Goal: Book appointment/travel/reservation

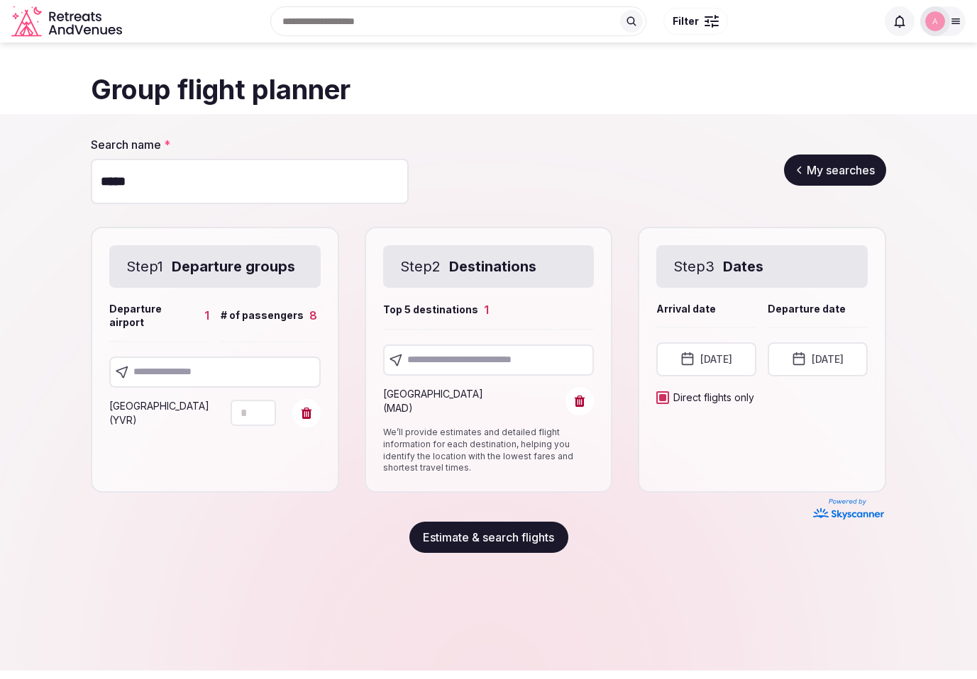
click at [576, 598] on div at bounding box center [488, 682] width 272 height 272
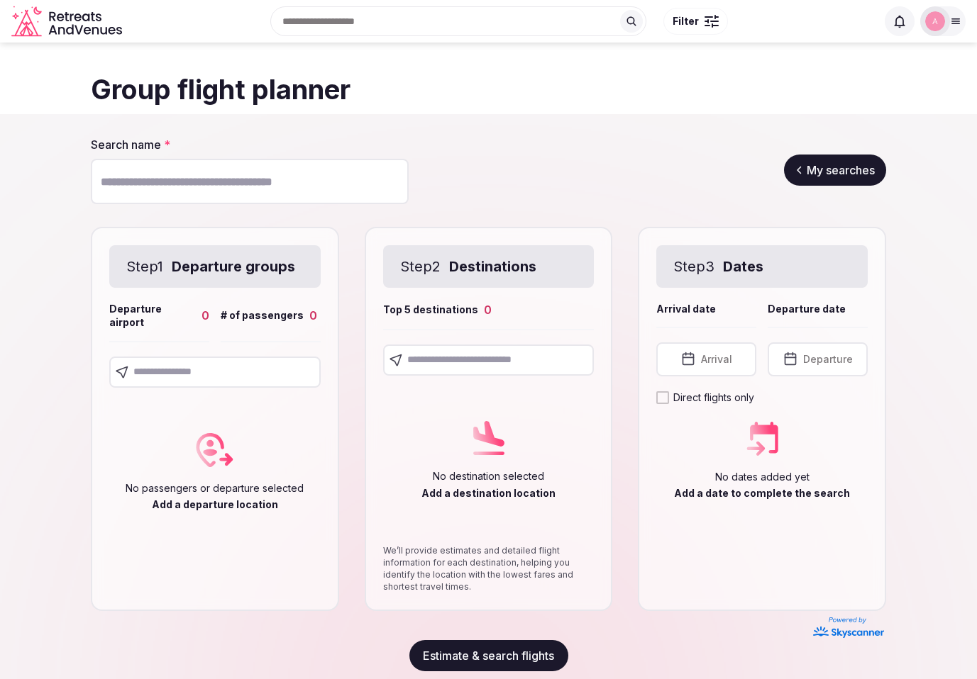
drag, startPoint x: 217, startPoint y: 364, endPoint x: 212, endPoint y: 301, distance: 63.3
click at [217, 364] on input "text" at bounding box center [214, 372] width 211 height 31
click at [208, 189] on input "Search name *" at bounding box center [250, 181] width 318 height 45
type input "*****"
click at [182, 369] on input "text" at bounding box center [214, 372] width 211 height 31
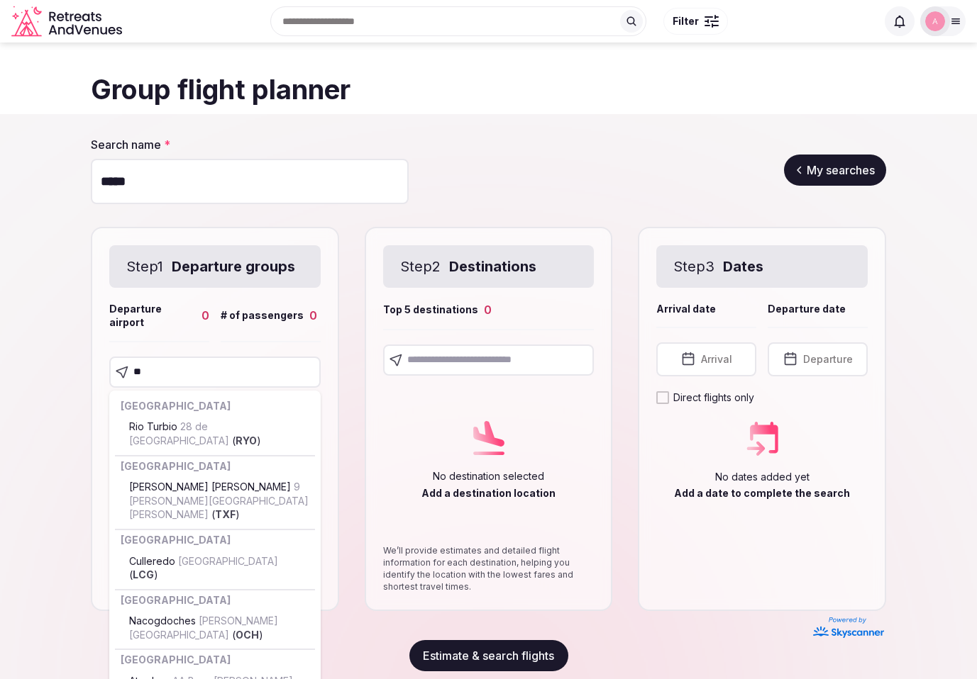
type input "***"
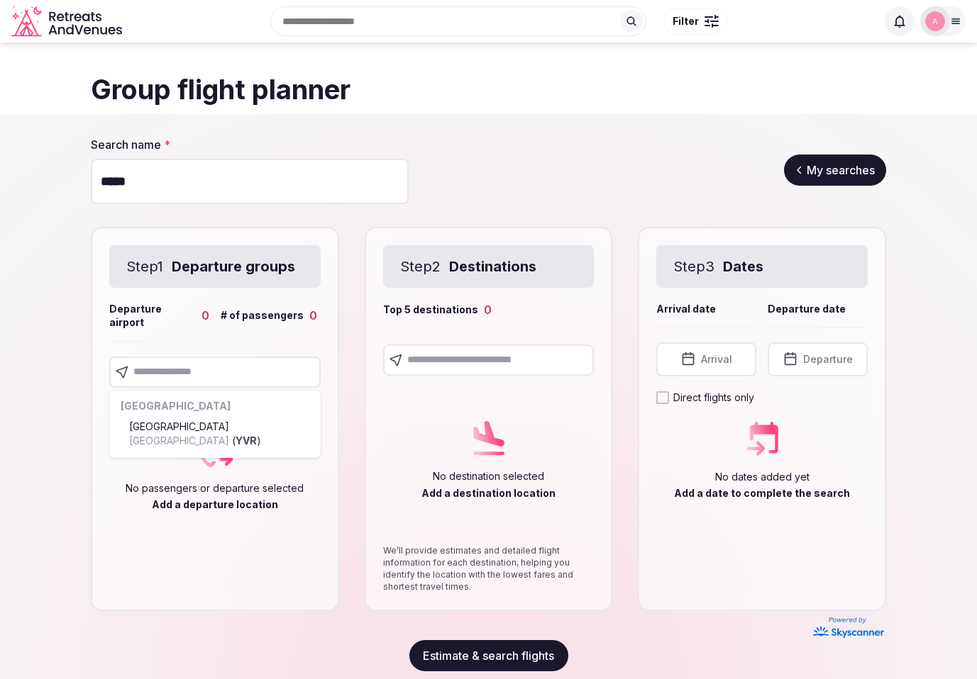
drag, startPoint x: 187, startPoint y: 420, endPoint x: 208, endPoint y: 417, distance: 20.8
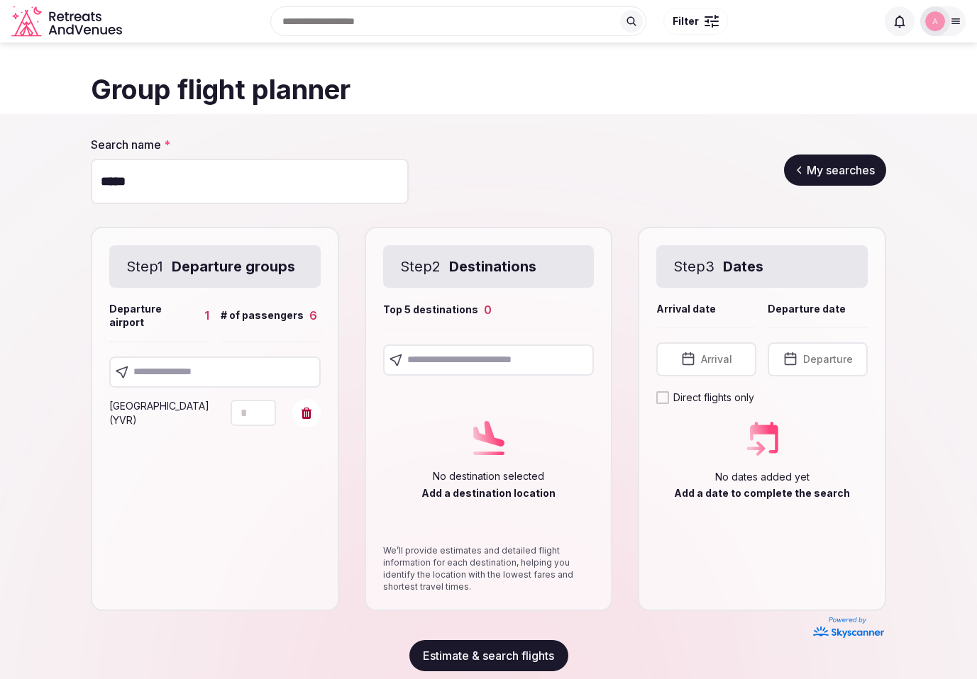
type input "*"
drag, startPoint x: 263, startPoint y: 397, endPoint x: 318, endPoint y: 387, distance: 56.3
click at [263, 401] on icon "Increment" at bounding box center [264, 406] width 11 height 11
click at [457, 359] on input "text" at bounding box center [488, 360] width 211 height 31
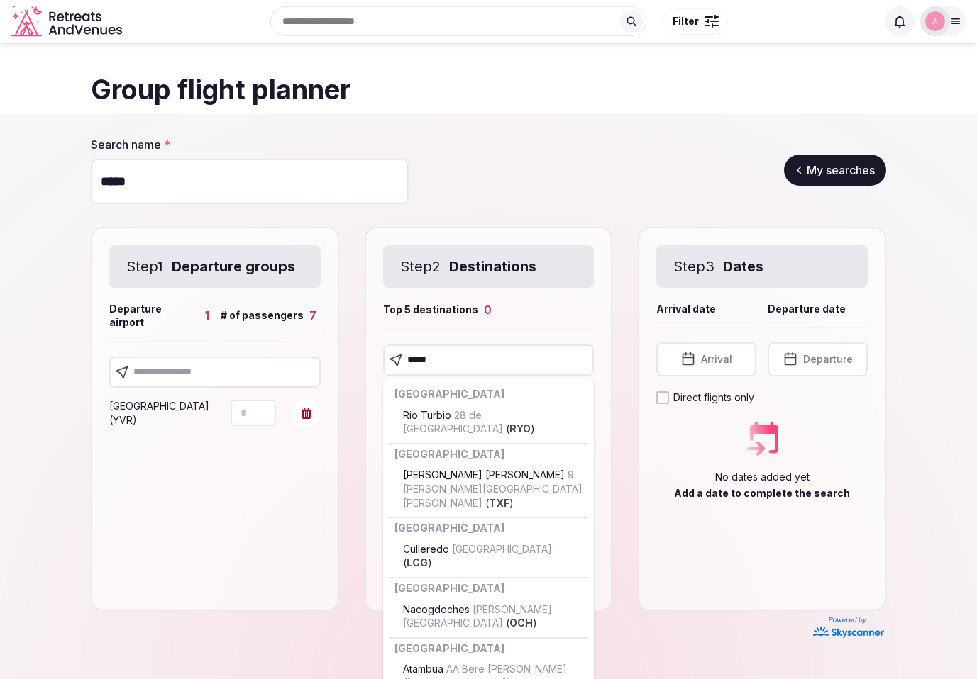
type input "******"
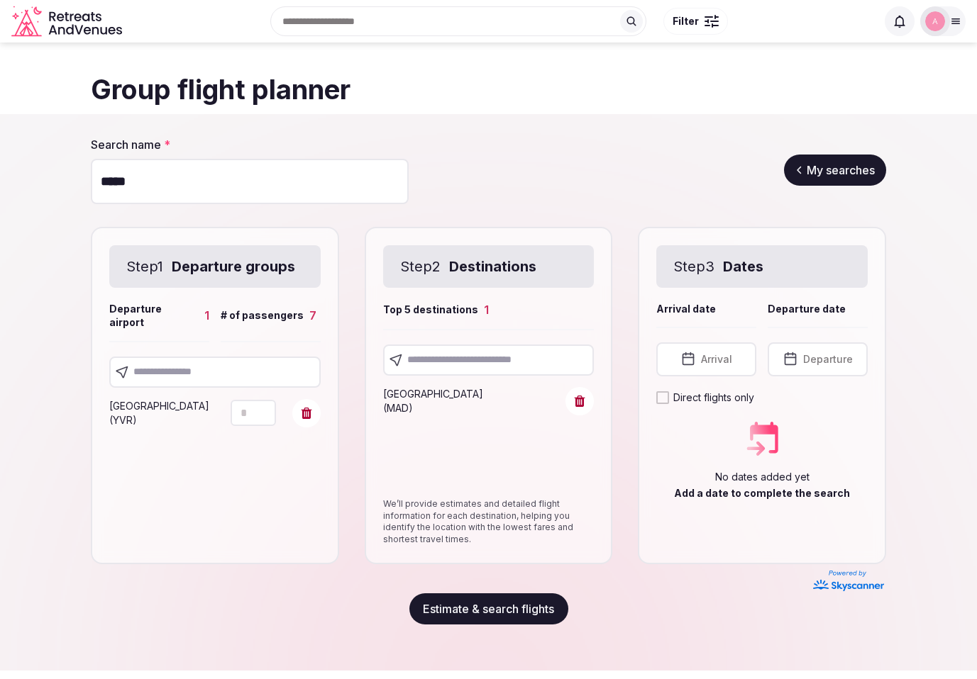
click at [720, 348] on button "Arrival" at bounding box center [706, 360] width 100 height 34
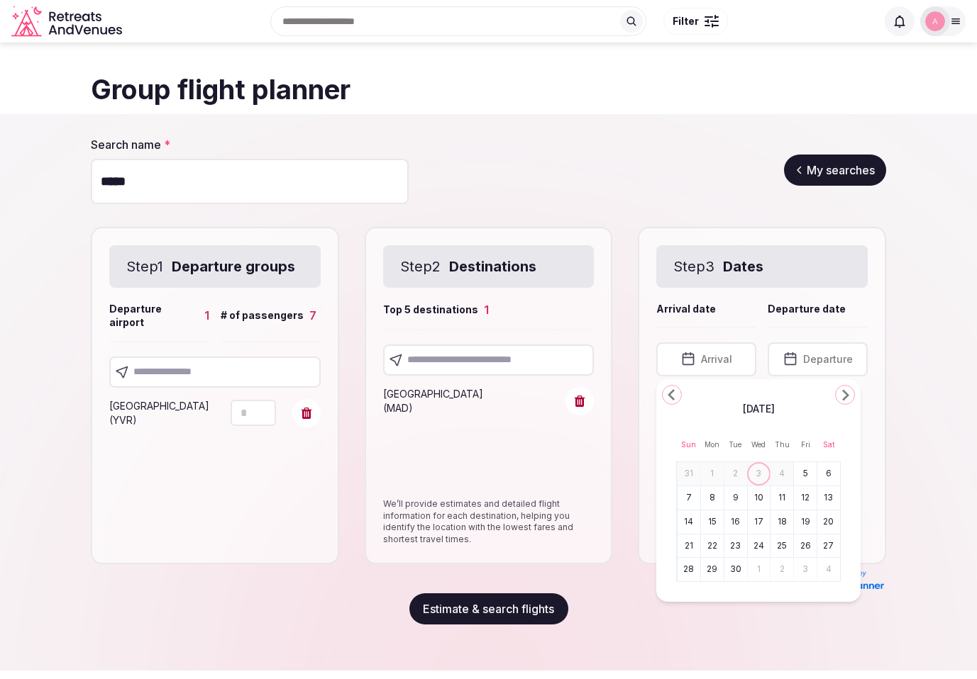
click at [777, 535] on td "25" at bounding box center [781, 546] width 23 height 23
click at [784, 536] on button "25" at bounding box center [782, 546] width 20 height 21
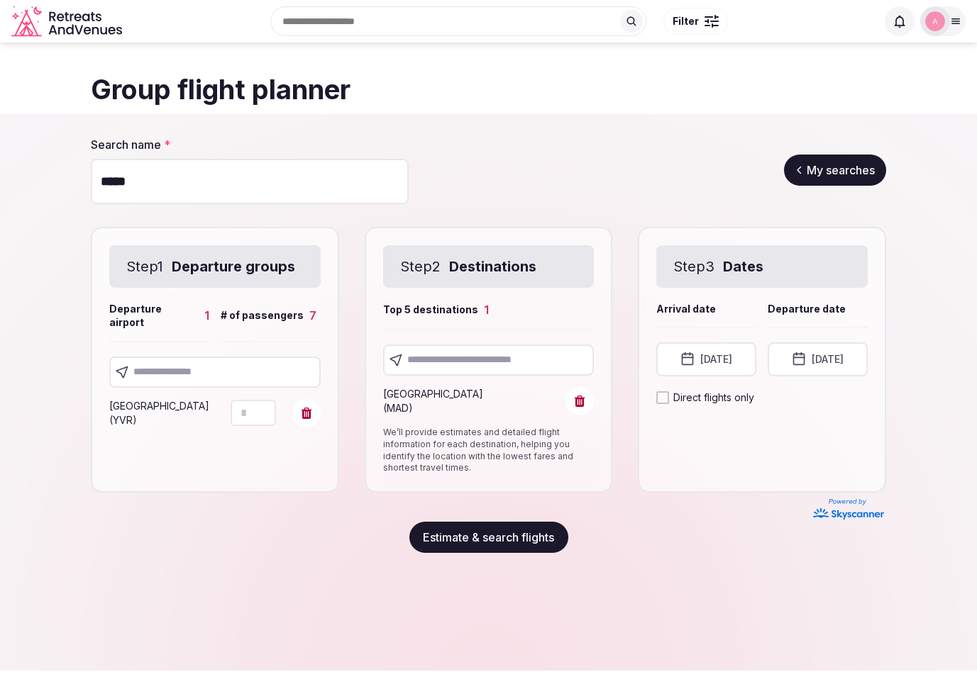
click at [678, 401] on label "Direct flights only" at bounding box center [713, 398] width 81 height 14
click at [669, 401] on button "Direct flights only" at bounding box center [662, 397] width 13 height 13
click at [517, 532] on button "Estimate & search flights" at bounding box center [488, 537] width 159 height 31
click at [945, 499] on section "Search name * ***** My searches Step 1 Departure groups Departure airport 1 # o…" at bounding box center [488, 345] width 977 height 462
click at [526, 540] on button "Estimate & search flights" at bounding box center [488, 537] width 159 height 31
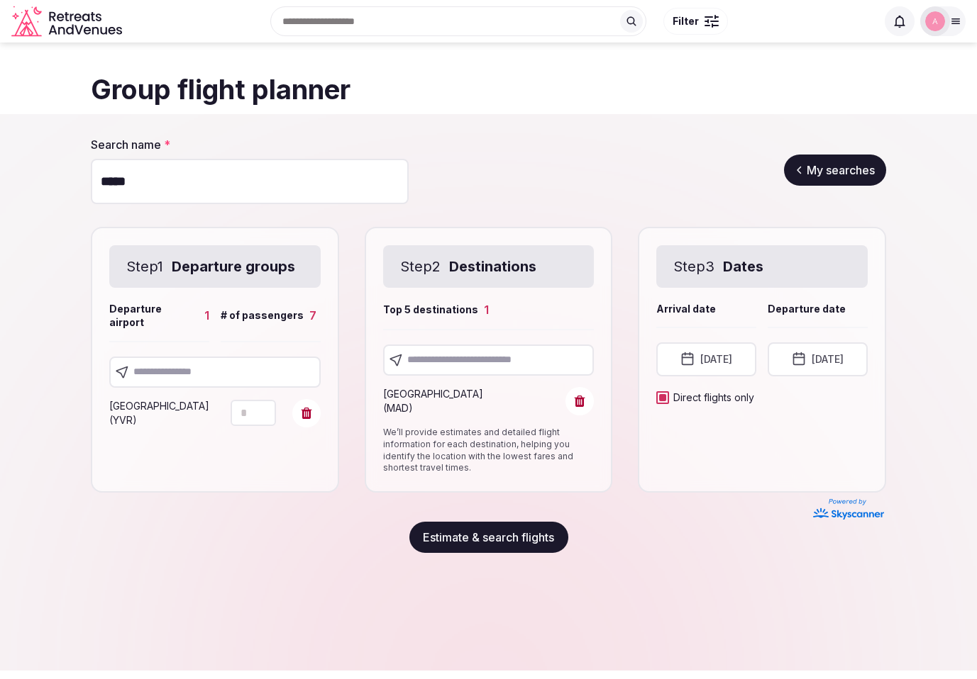
click at [526, 540] on button "Estimate & search flights" at bounding box center [488, 537] width 159 height 31
click at [772, 544] on div "Estimate & search flights" at bounding box center [488, 537] width 795 height 31
click at [536, 532] on button "Estimate & search flights" at bounding box center [488, 537] width 159 height 31
click at [526, 538] on button "Estimate & search flights" at bounding box center [488, 537] width 159 height 31
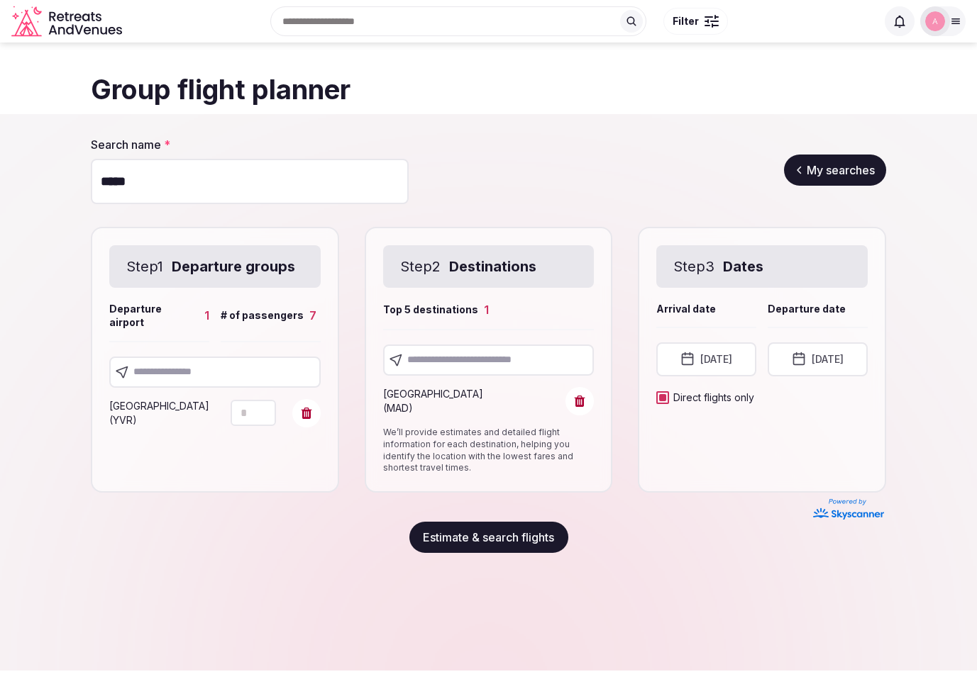
click at [527, 538] on button "Estimate & search flights" at bounding box center [488, 537] width 159 height 31
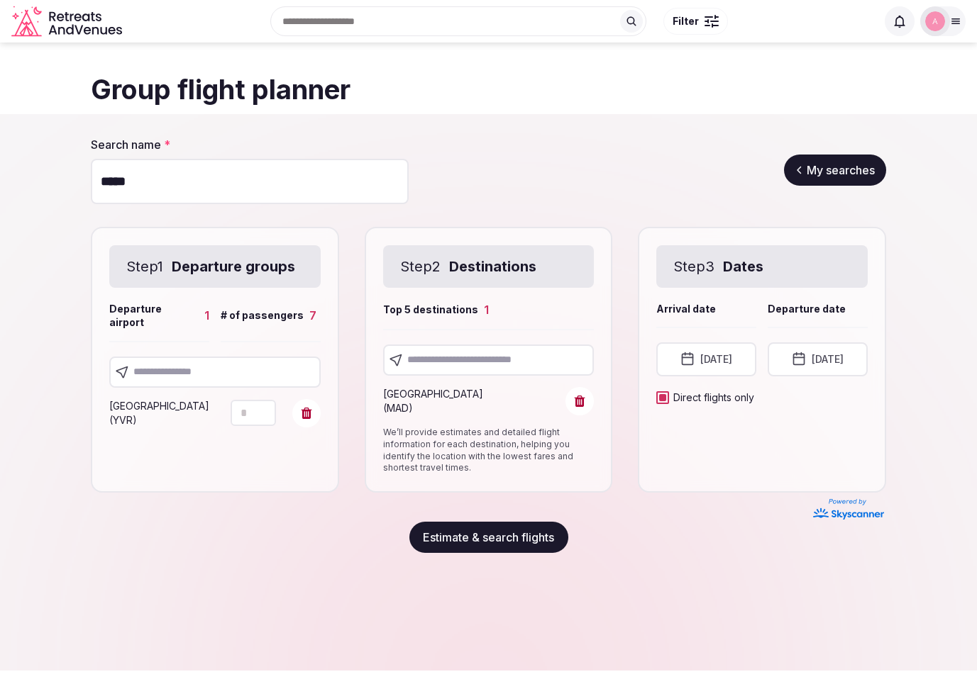
click at [527, 538] on button "Estimate & search flights" at bounding box center [488, 537] width 159 height 31
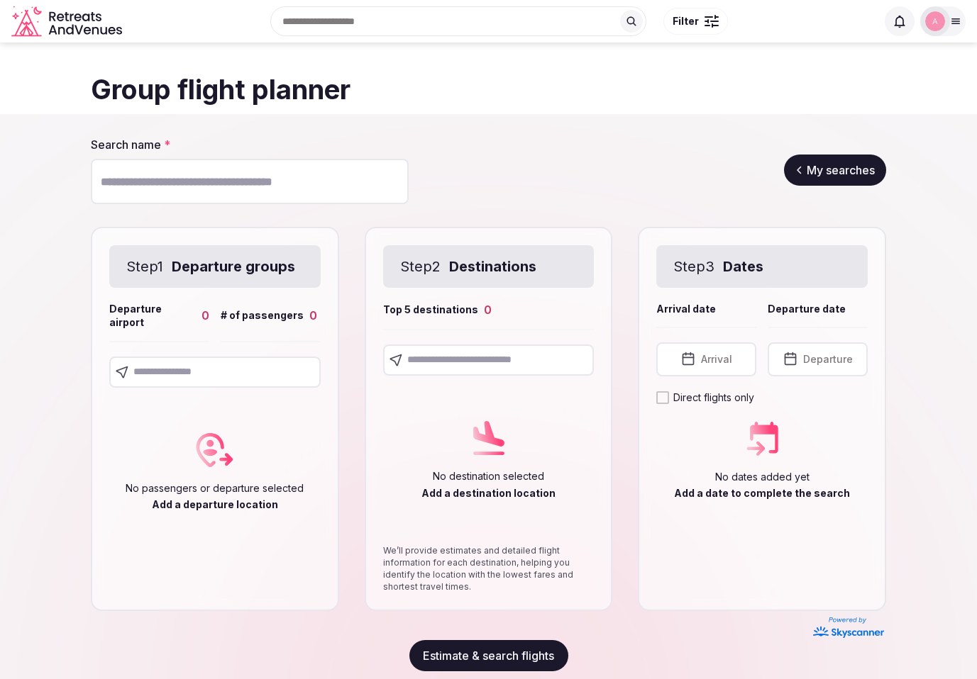
click at [270, 179] on input "Search name *" at bounding box center [250, 181] width 318 height 45
type input "*****"
click at [177, 365] on input "text" at bounding box center [214, 372] width 211 height 31
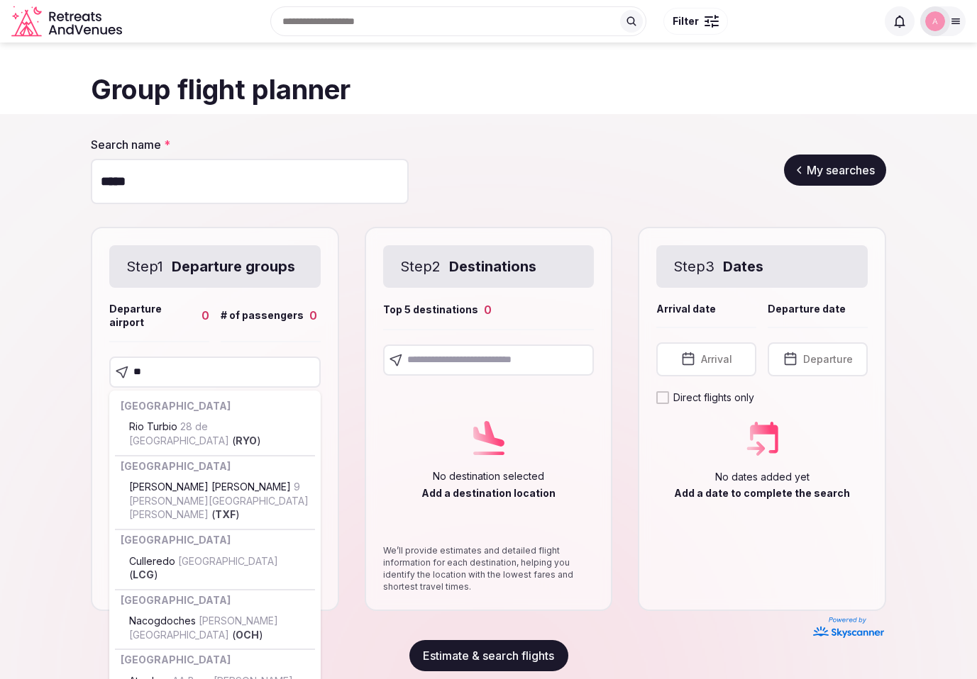
type input "***"
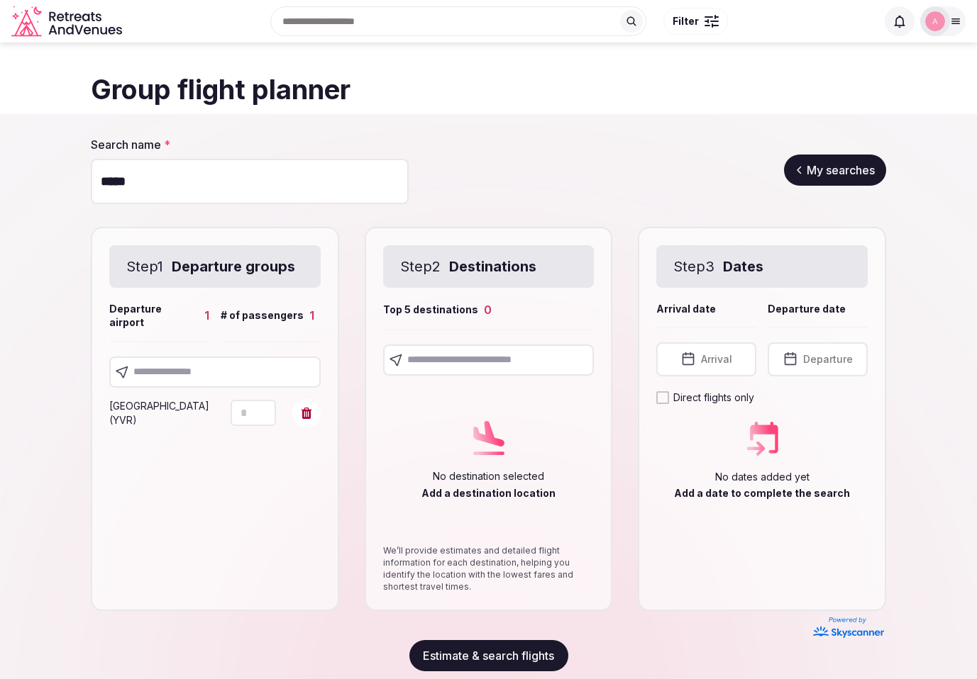
click at [438, 369] on input "text" at bounding box center [488, 360] width 211 height 31
click at [453, 365] on input "text" at bounding box center [488, 360] width 211 height 31
click at [448, 360] on input "text" at bounding box center [488, 360] width 211 height 31
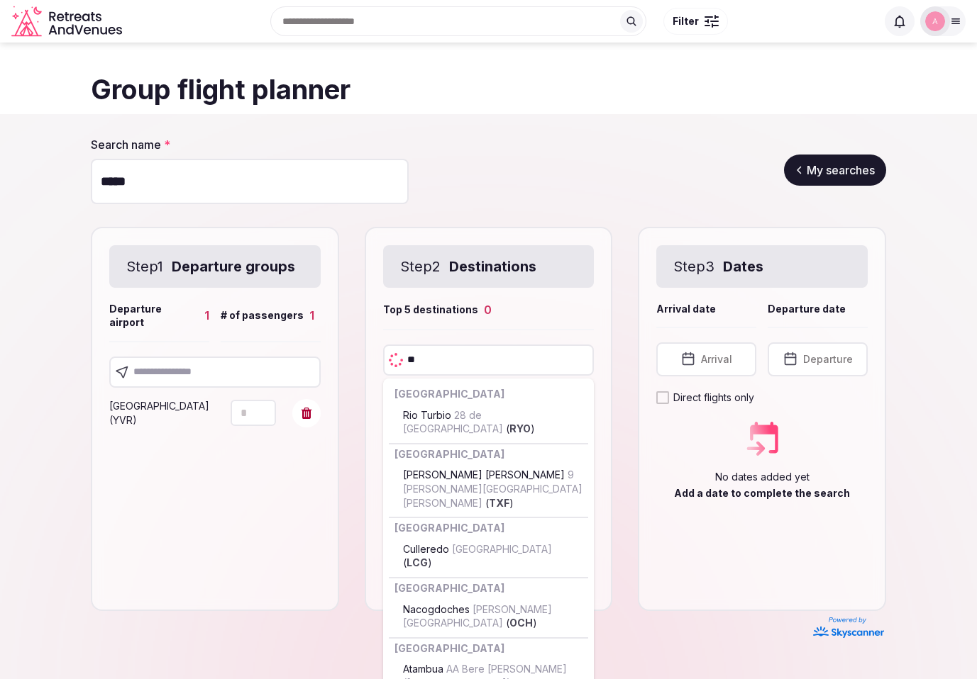
type input "***"
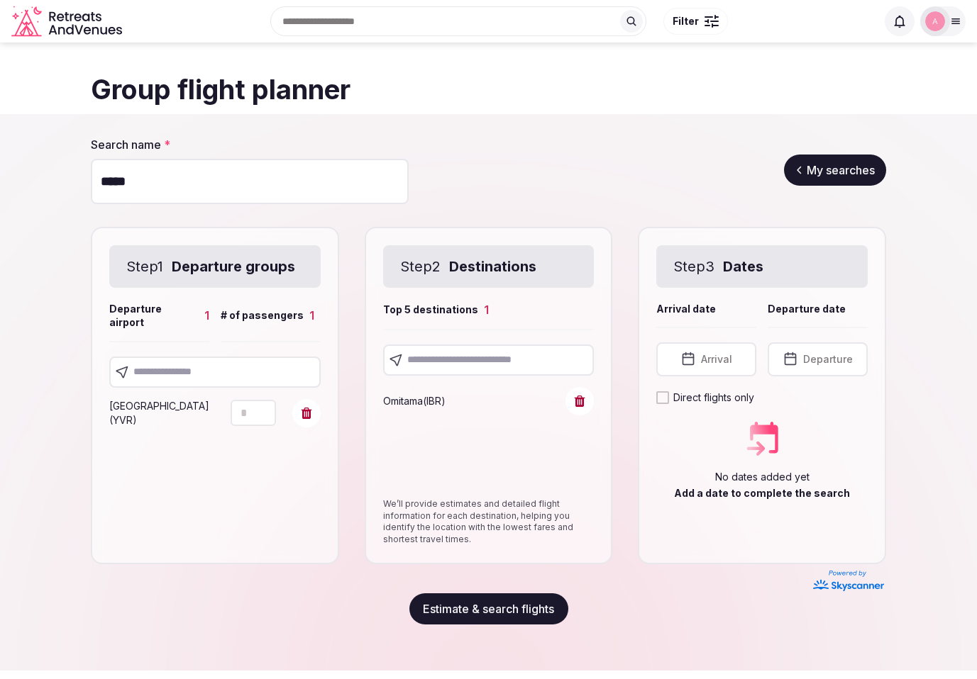
click at [709, 363] on span "Arrival" at bounding box center [716, 359] width 31 height 14
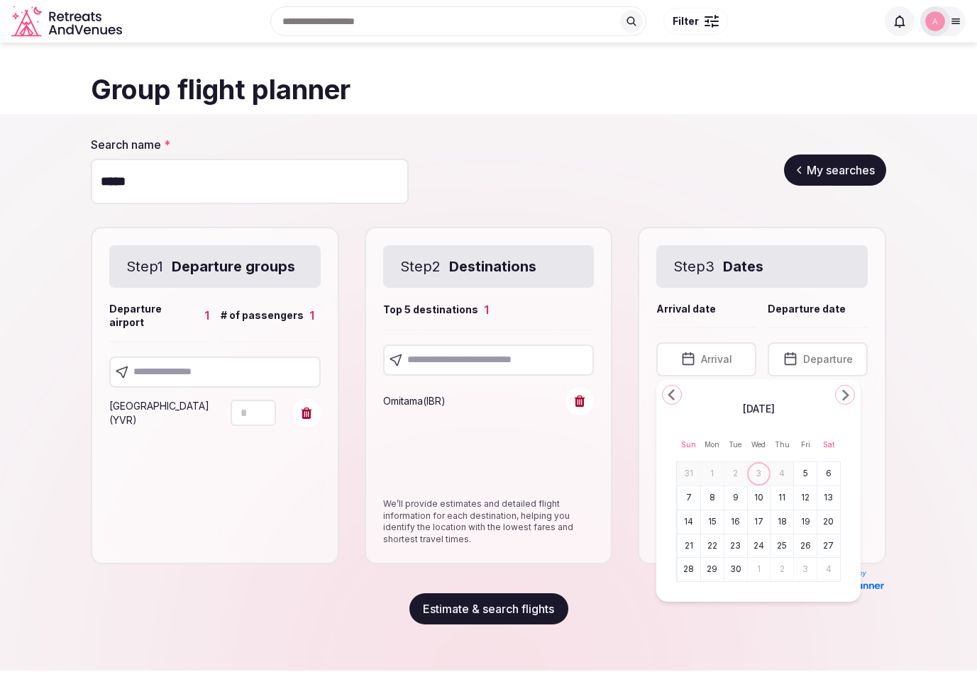
drag, startPoint x: 773, startPoint y: 539, endPoint x: 764, endPoint y: 533, distance: 11.2
click at [772, 539] on button "25" at bounding box center [782, 546] width 20 height 21
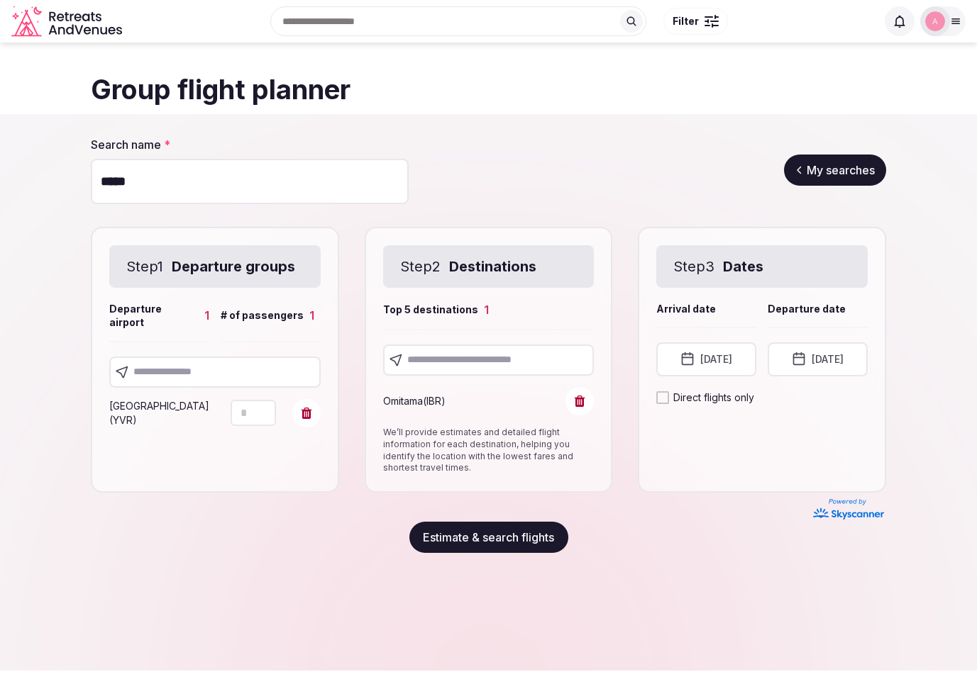
click at [511, 547] on button "Estimate & search flights" at bounding box center [488, 537] width 159 height 31
click at [694, 363] on button "[DATE]" at bounding box center [706, 360] width 100 height 34
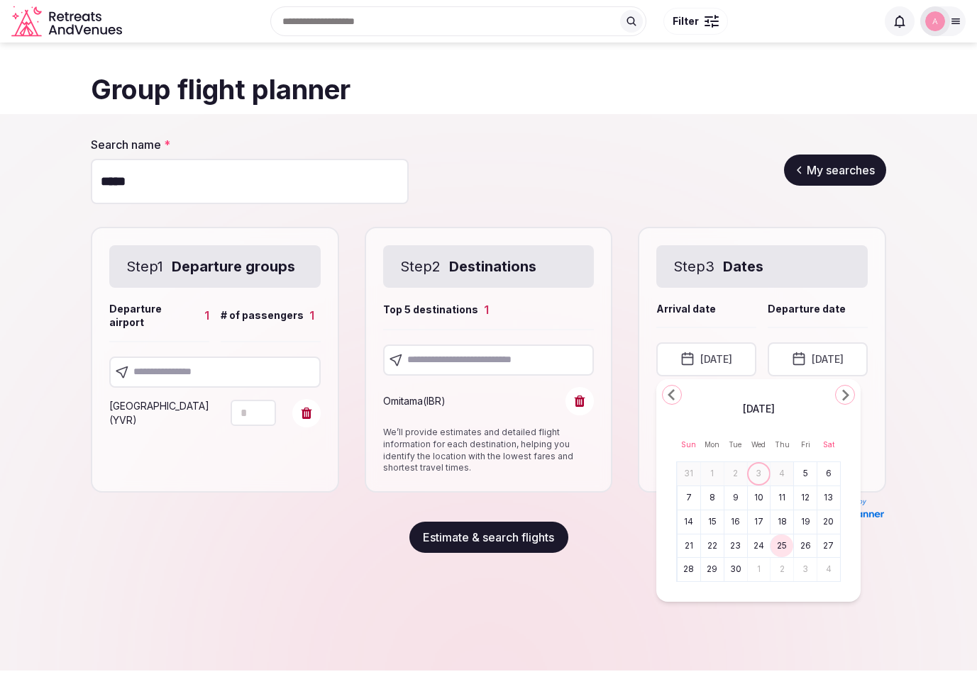
click at [850, 391] on icon "Go to the Next Month" at bounding box center [844, 395] width 17 height 17
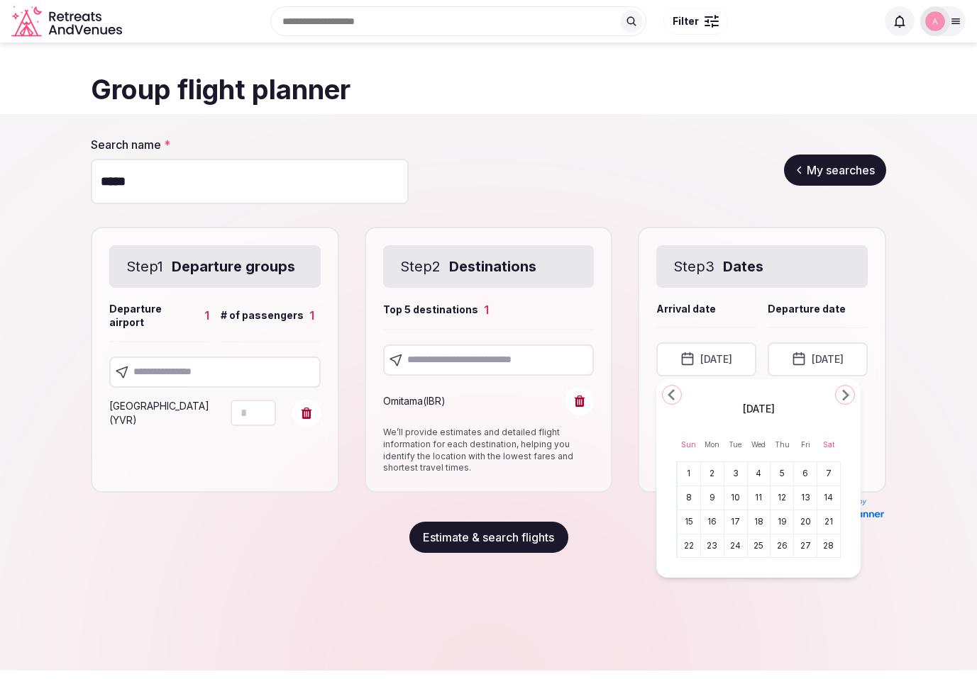
click at [757, 522] on button "18" at bounding box center [759, 522] width 20 height 21
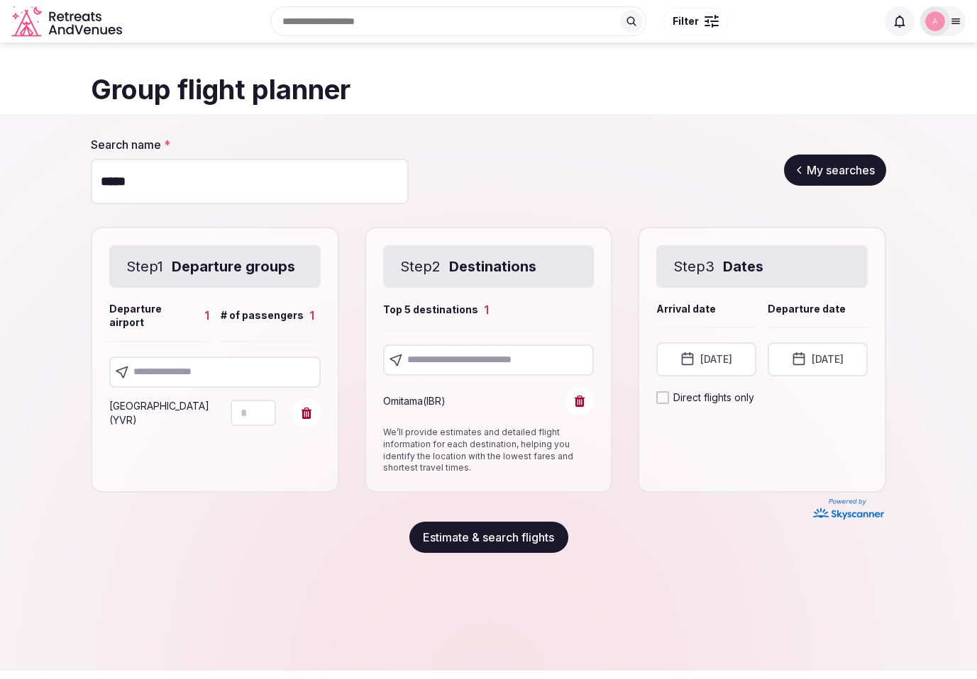
click at [509, 538] on button "Estimate & search flights" at bounding box center [488, 537] width 159 height 31
click at [832, 360] on button "[DATE]" at bounding box center [817, 360] width 100 height 34
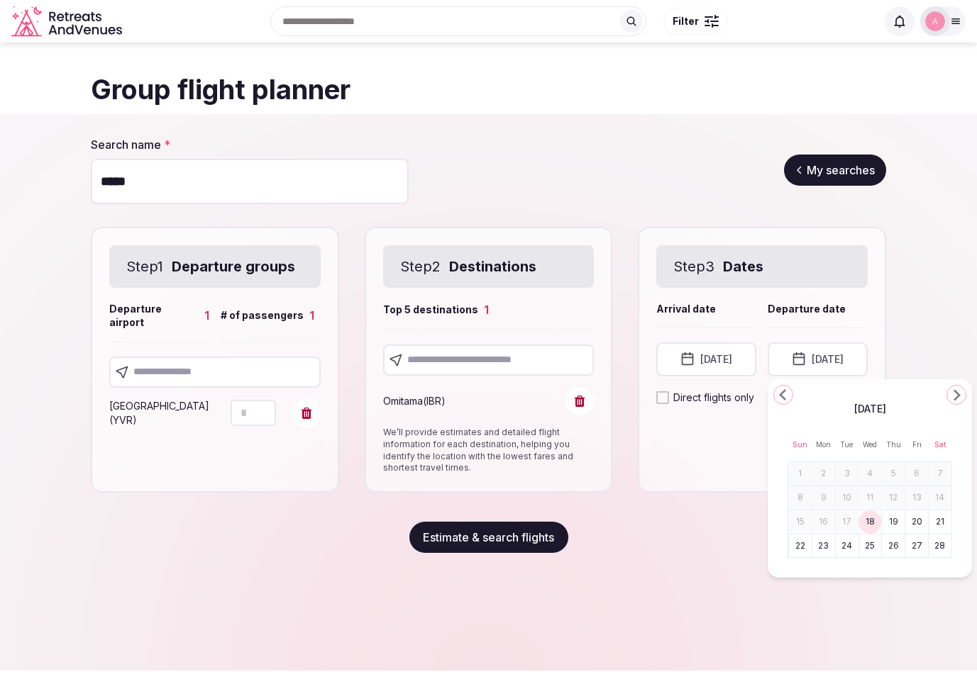
click at [953, 399] on polygon "Go to the Next Month" at bounding box center [956, 395] width 7 height 11
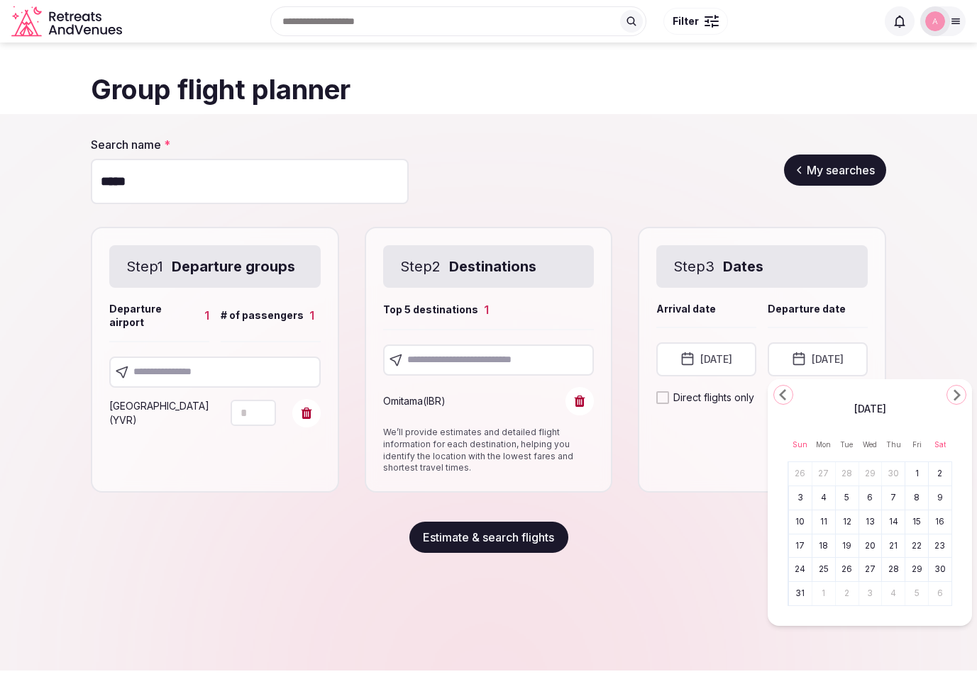
click at [953, 399] on polygon "Go to the Next Month" at bounding box center [956, 395] width 7 height 11
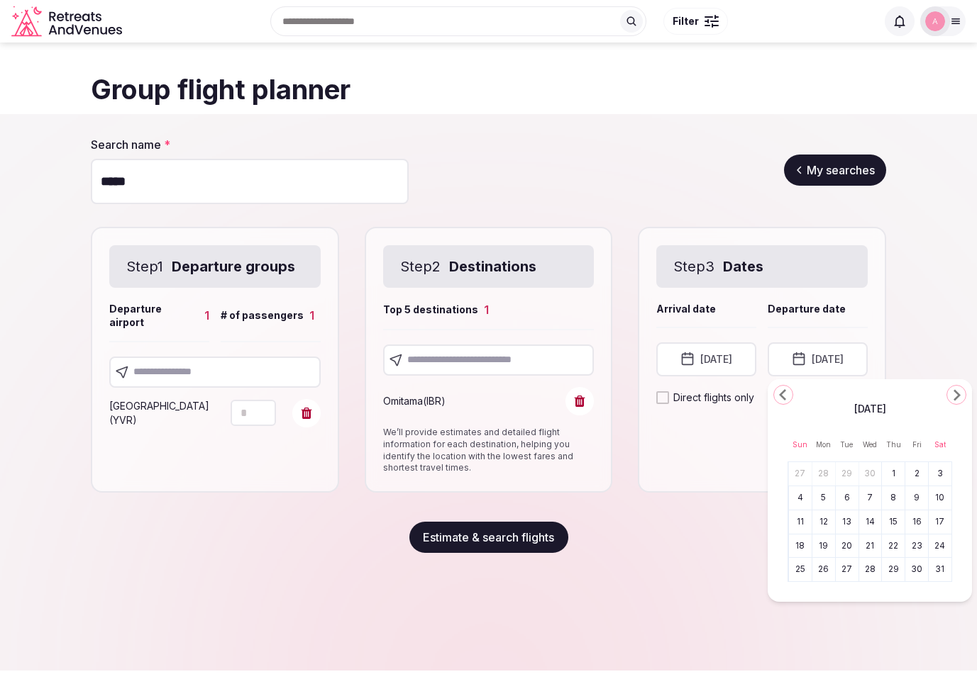
click at [953, 399] on polygon "Go to the Next Month" at bounding box center [956, 395] width 7 height 11
click at [783, 397] on polygon "Go to the Previous Month" at bounding box center [782, 394] width 7 height 11
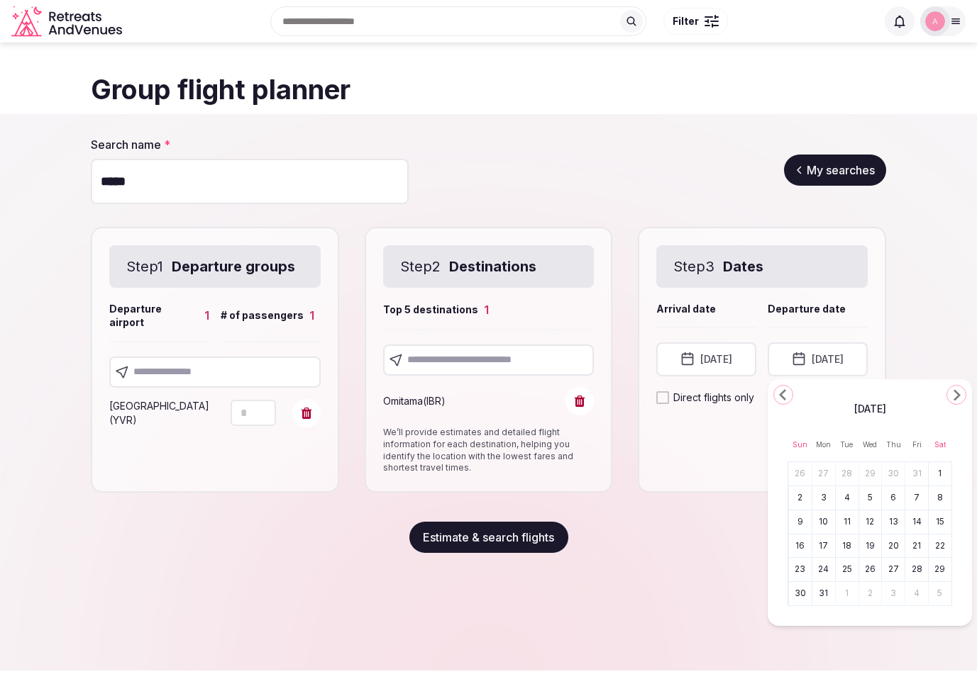
click at [783, 397] on polygon "Go to the Previous Month" at bounding box center [782, 394] width 7 height 11
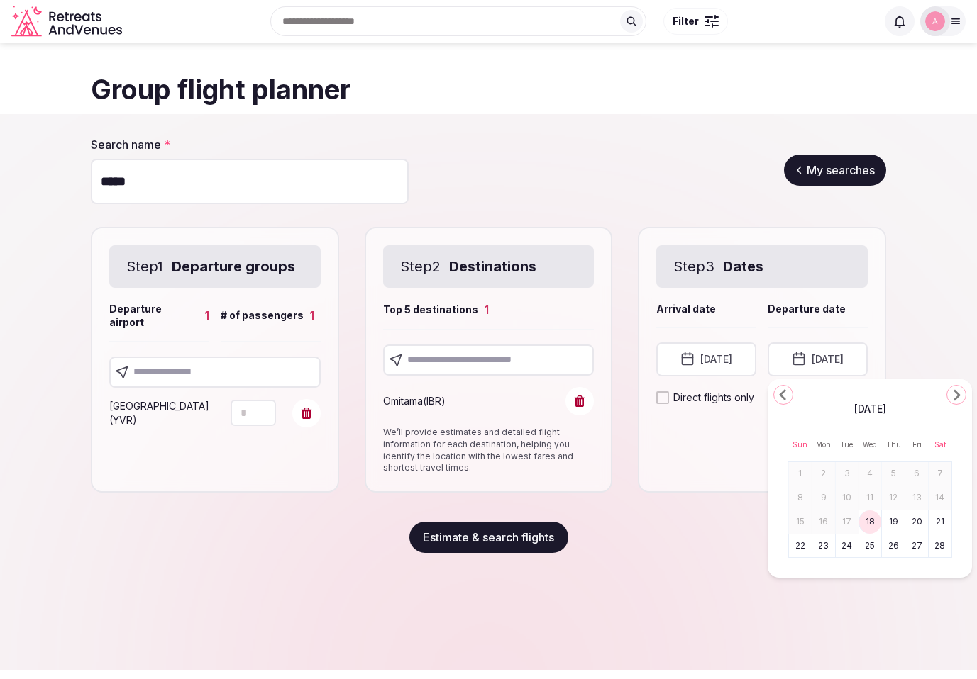
click at [783, 397] on polygon "Go to the Previous Month" at bounding box center [782, 394] width 7 height 11
click at [951, 391] on icon "Go to the Next Month" at bounding box center [956, 395] width 17 height 17
click at [899, 548] on button "26" at bounding box center [893, 546] width 20 height 21
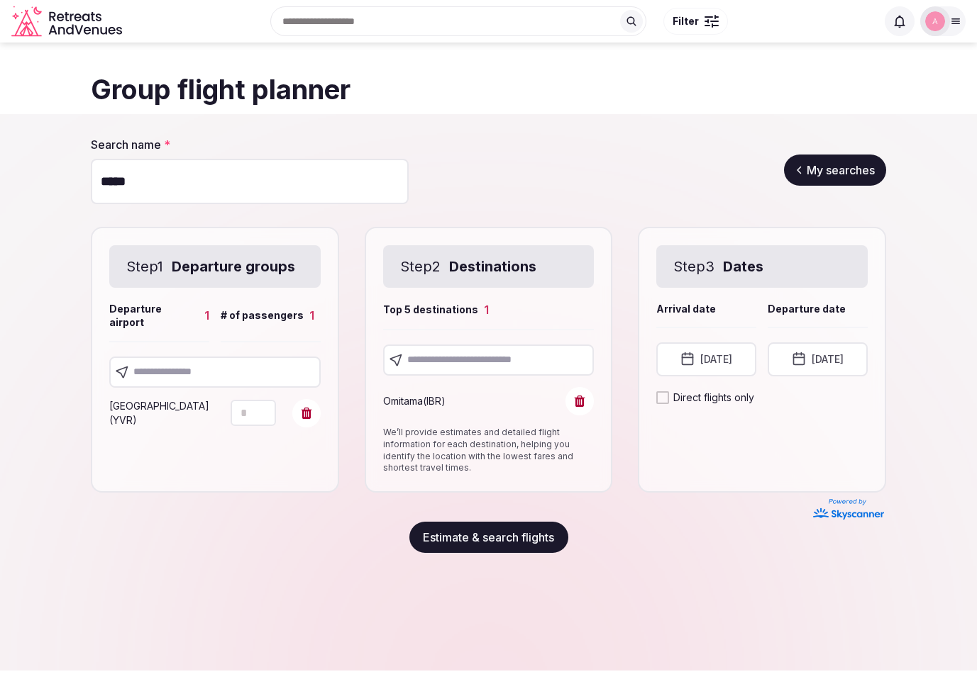
click at [494, 540] on button "Estimate & search flights" at bounding box center [488, 537] width 159 height 31
drag, startPoint x: 378, startPoint y: 596, endPoint x: 433, endPoint y: 553, distance: 69.8
click at [378, 596] on div "Search name * ***** My searches Step 1 Departure groups Departure airport 1 # o…" at bounding box center [488, 392] width 977 height 557
click at [592, 406] on span at bounding box center [579, 401] width 28 height 28
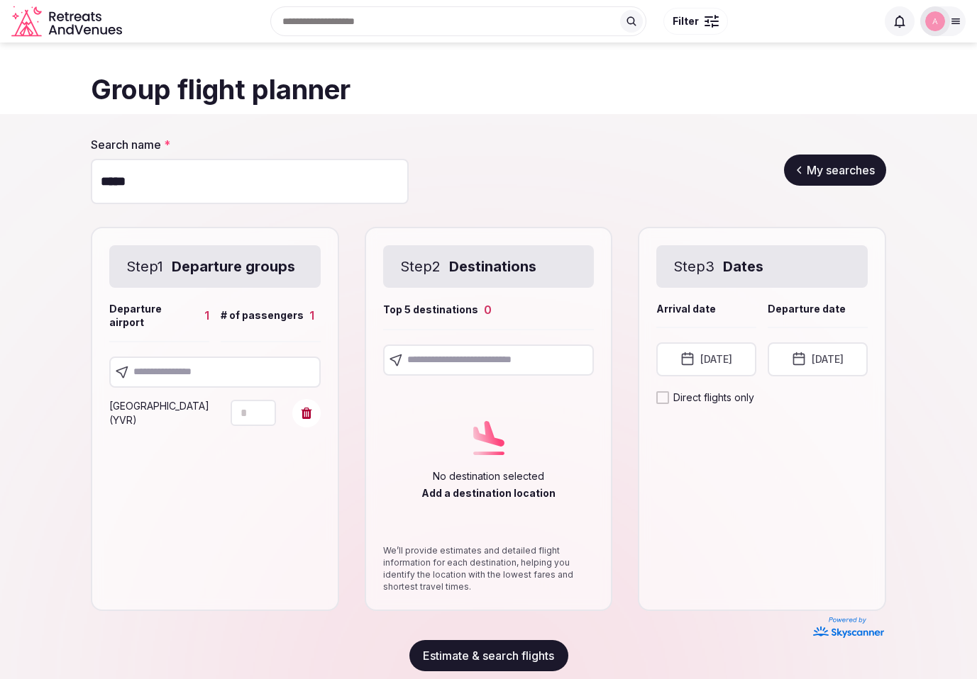
click at [506, 367] on input "text" at bounding box center [488, 360] width 211 height 31
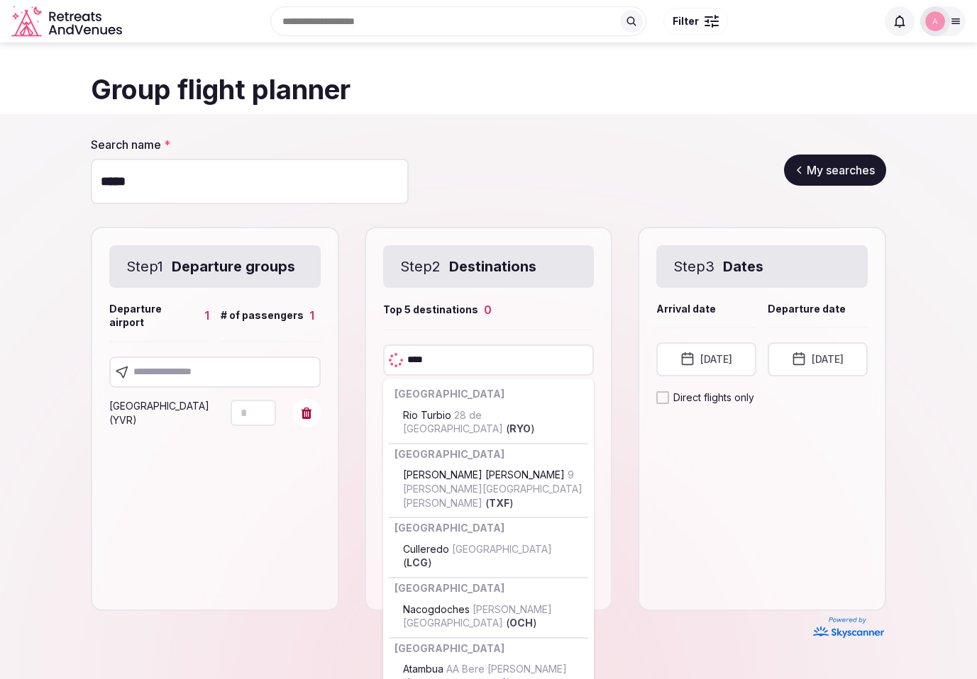
type input "*****"
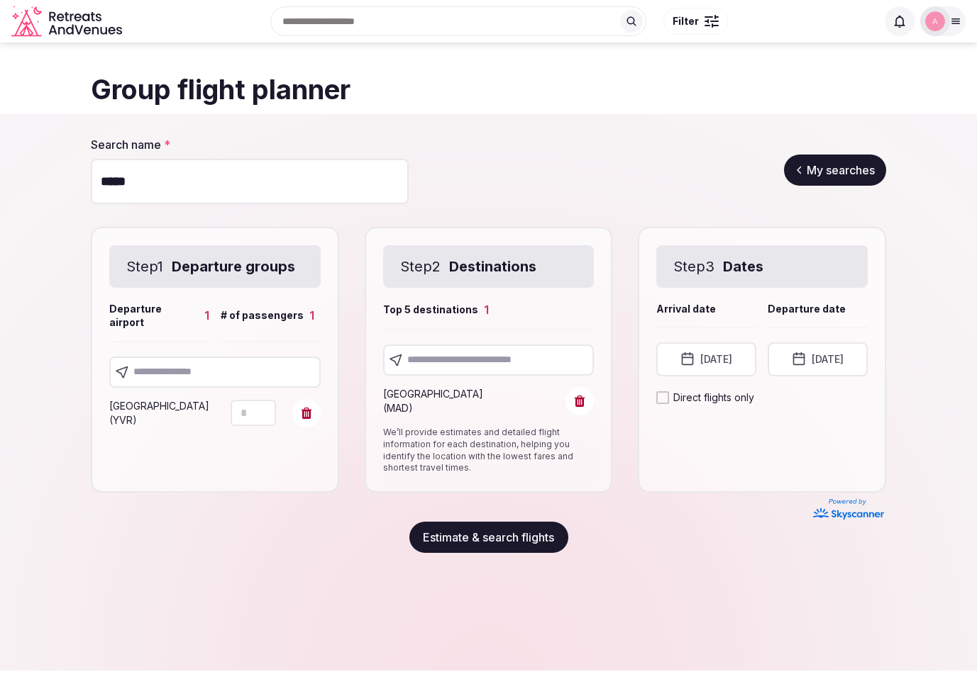
click at [509, 538] on button "Estimate & search flights" at bounding box center [488, 537] width 159 height 31
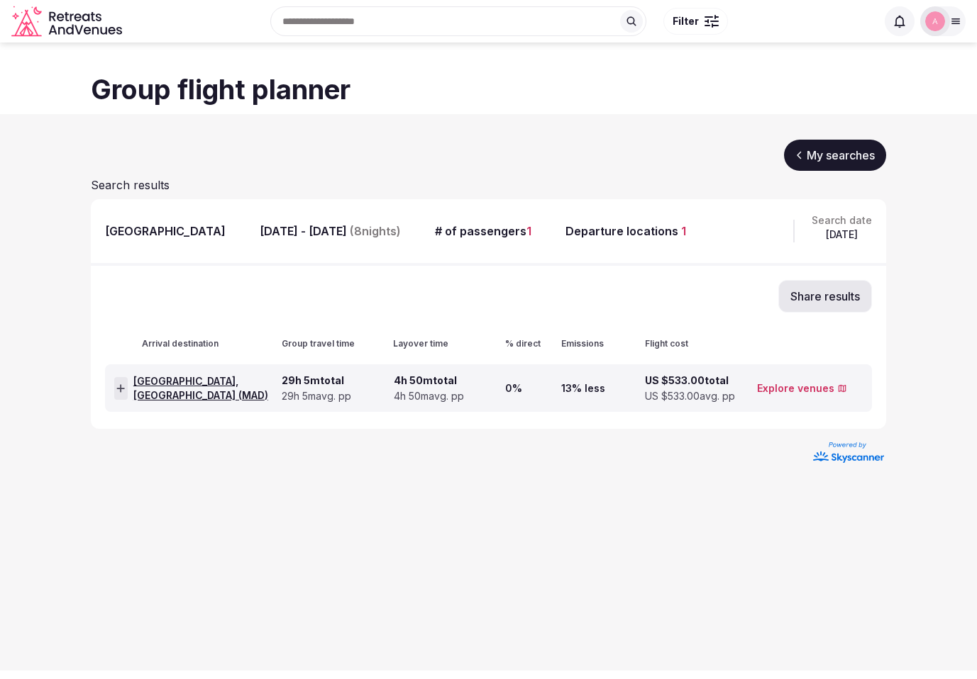
click at [122, 389] on icon at bounding box center [120, 389] width 9 height 10
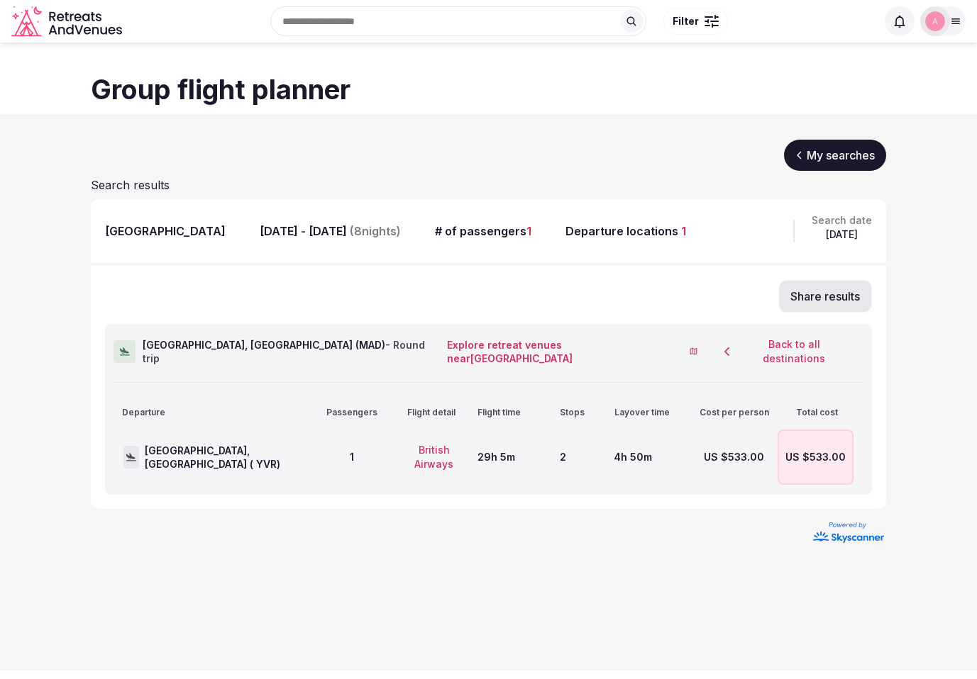
click at [738, 345] on button "Back to all destinations" at bounding box center [787, 352] width 151 height 38
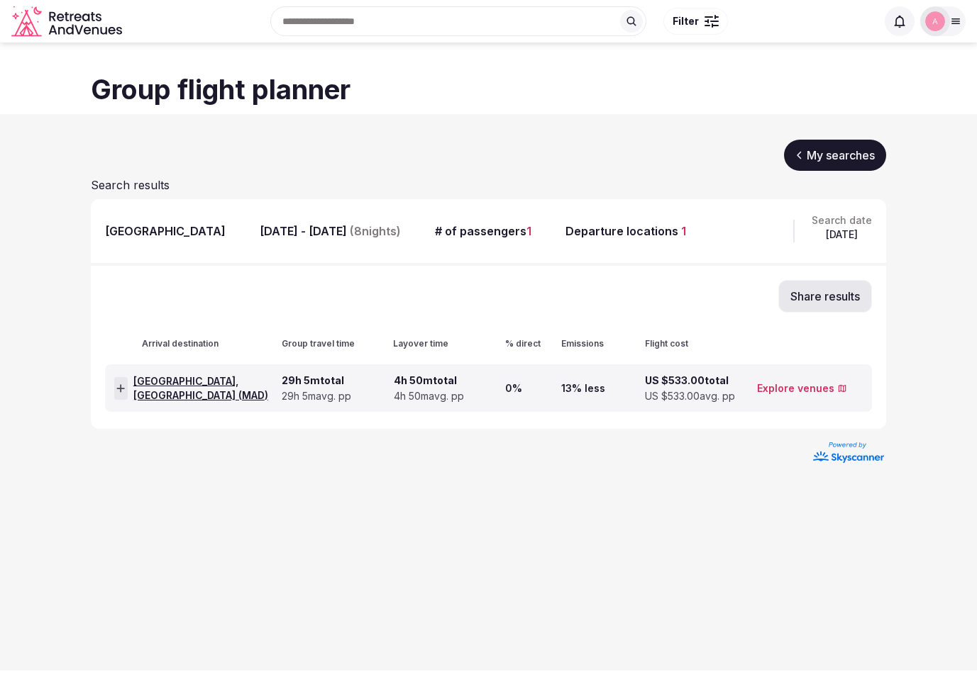
click at [837, 154] on link "My searches" at bounding box center [835, 155] width 102 height 31
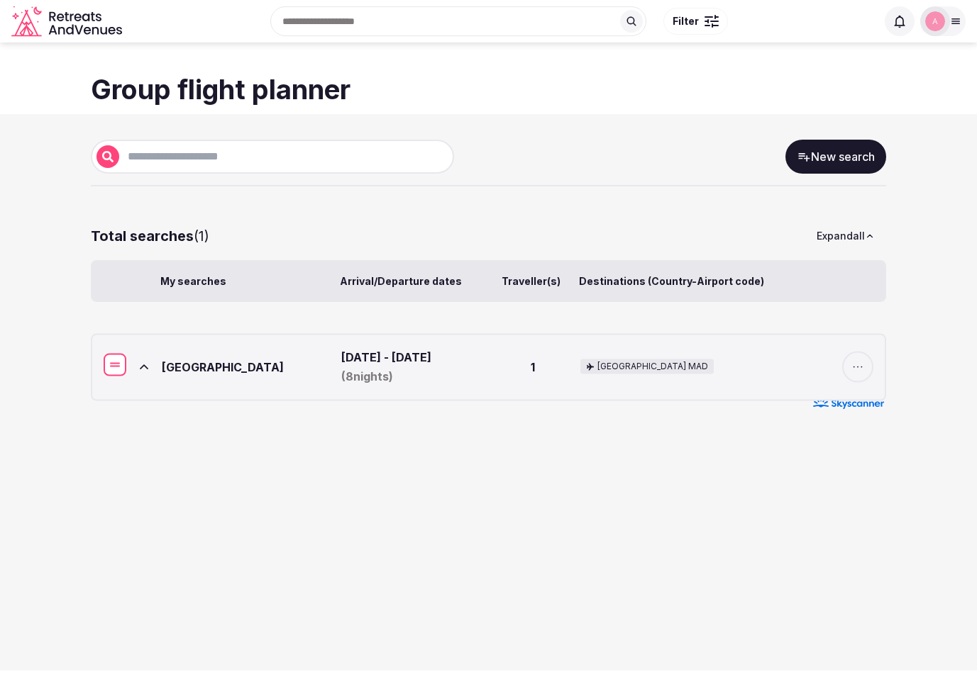
drag, startPoint x: 118, startPoint y: 340, endPoint x: 106, endPoint y: 363, distance: 25.4
click at [111, 364] on div at bounding box center [115, 365] width 23 height 23
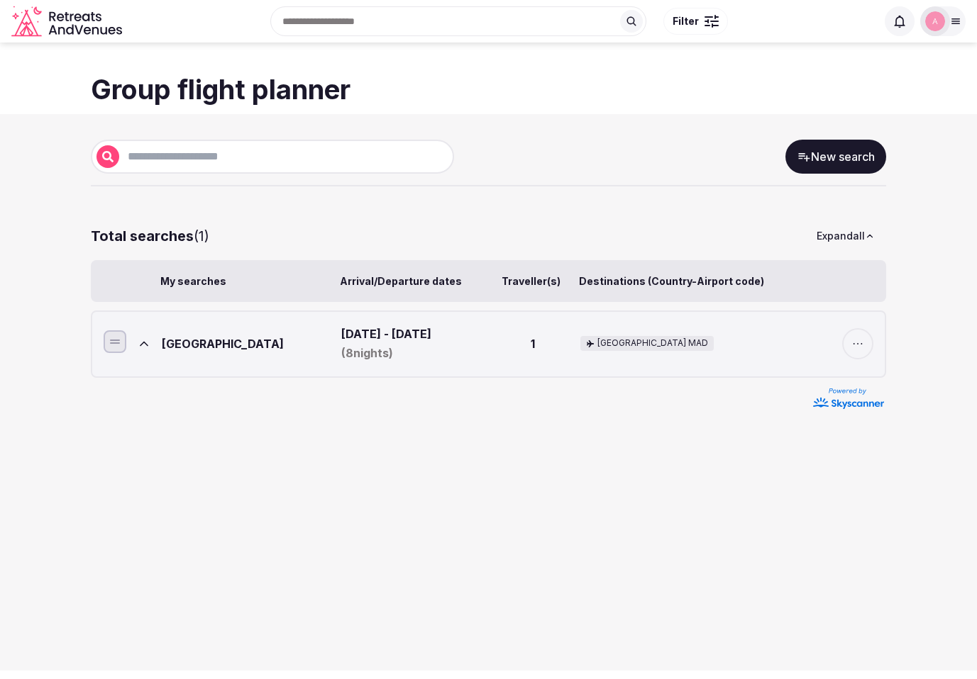
click at [113, 397] on div at bounding box center [488, 399] width 795 height 25
click at [818, 160] on link "New search" at bounding box center [835, 157] width 101 height 34
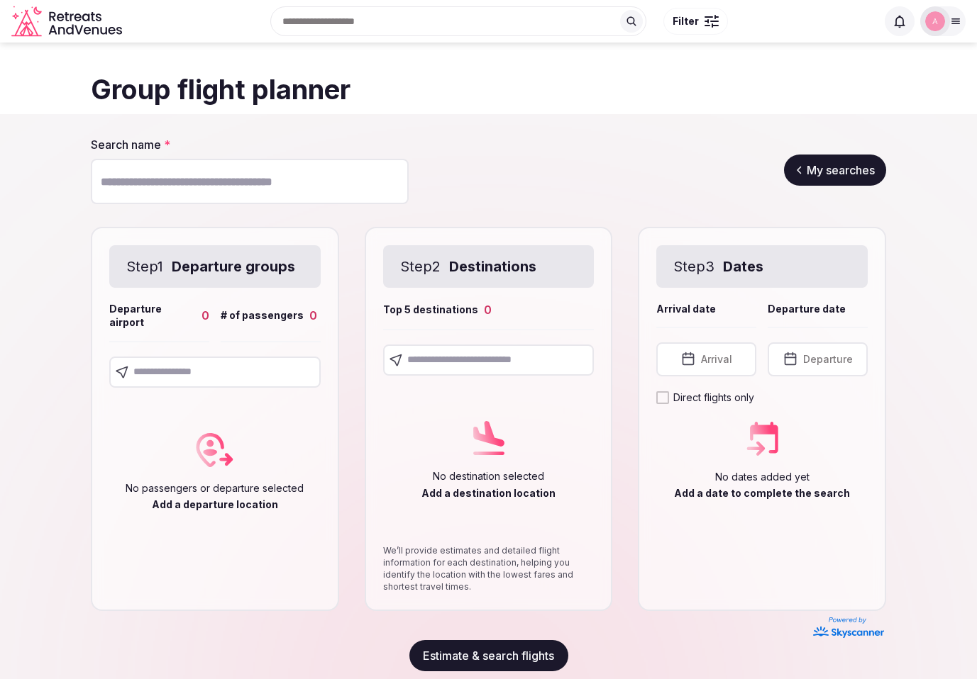
click at [222, 367] on input "text" at bounding box center [214, 372] width 211 height 31
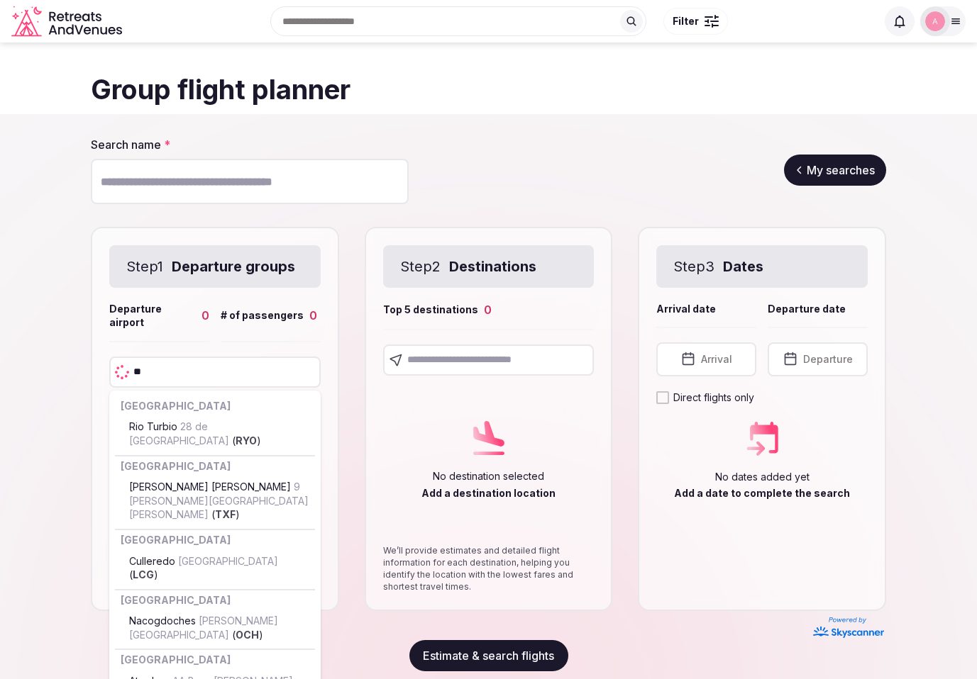
type input "***"
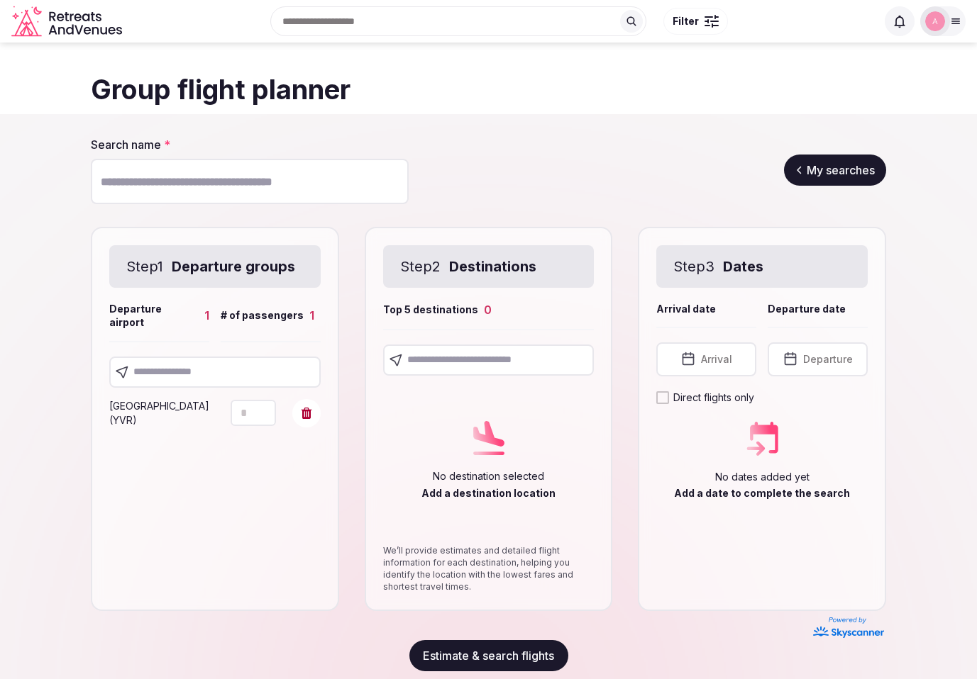
click at [428, 351] on input "text" at bounding box center [488, 360] width 211 height 31
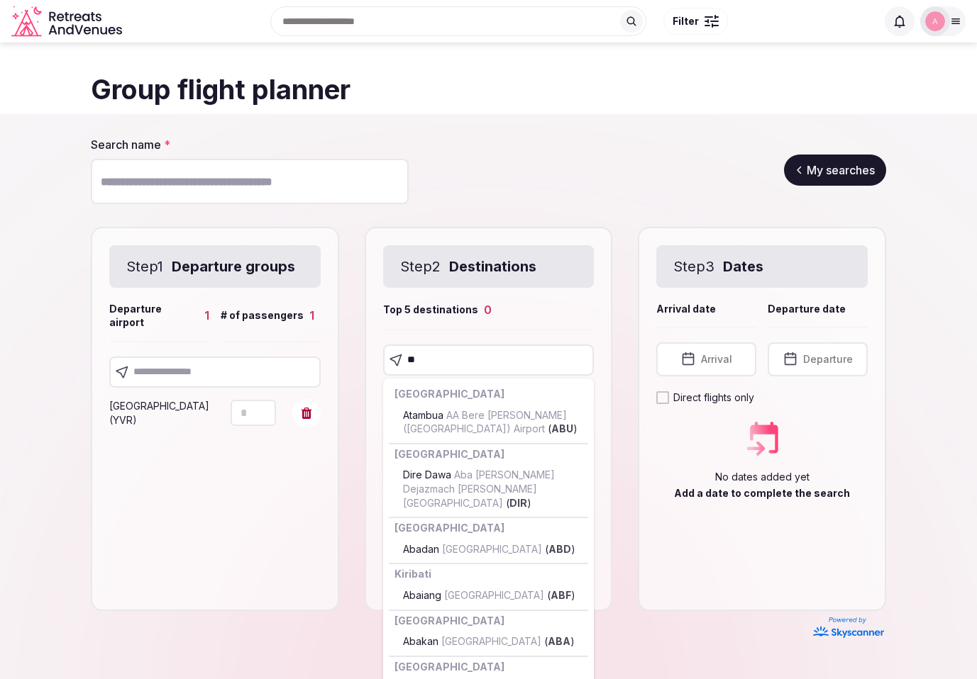
click at [478, 360] on input "**" at bounding box center [488, 360] width 211 height 31
click at [477, 360] on input "**" at bounding box center [488, 360] width 211 height 31
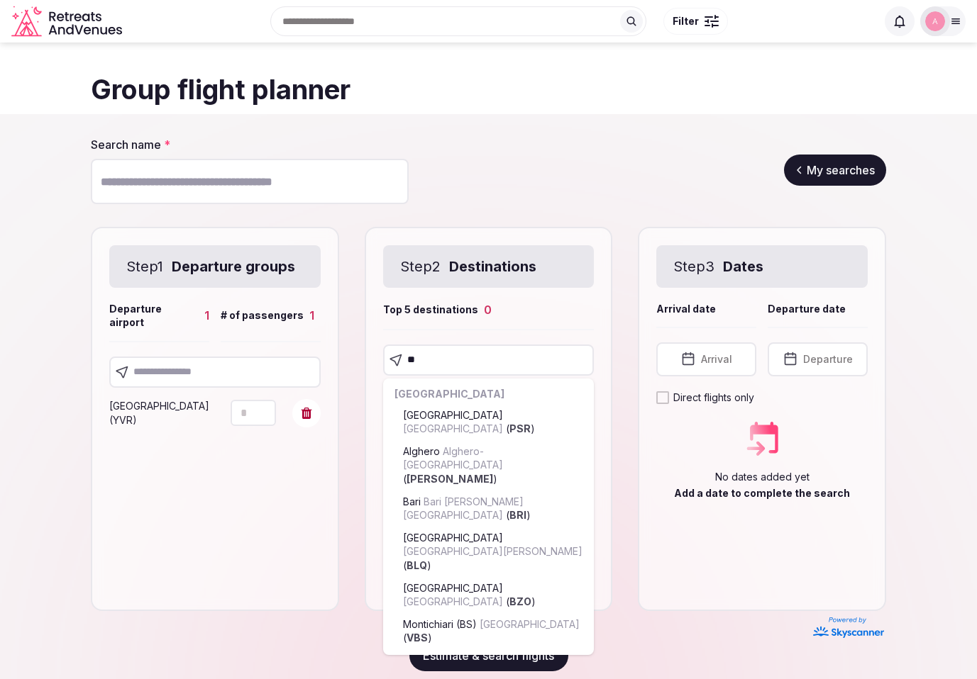
type input "*"
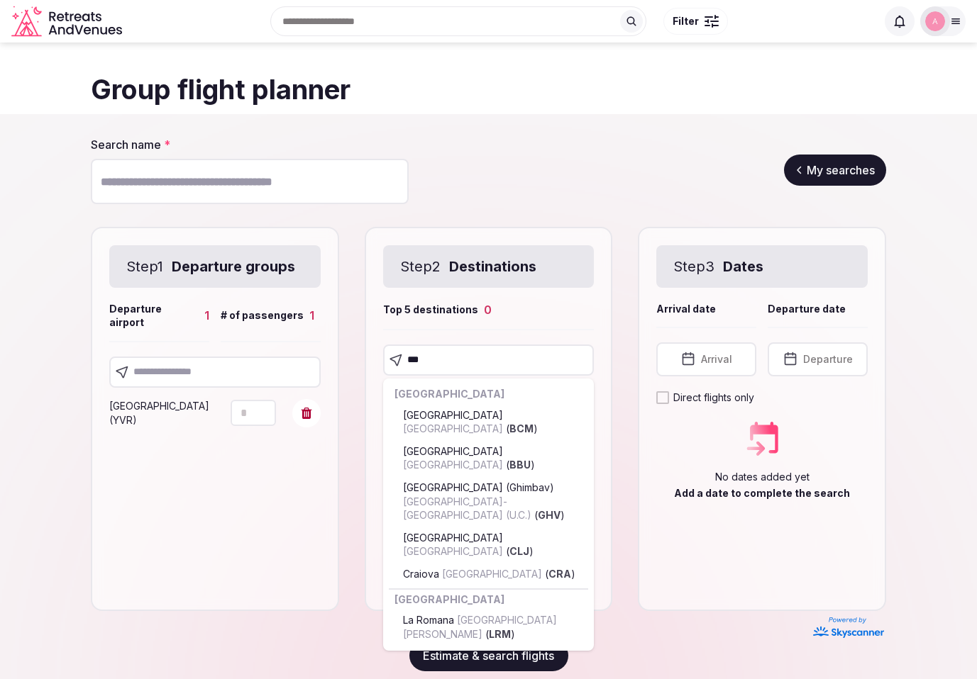
type input "****"
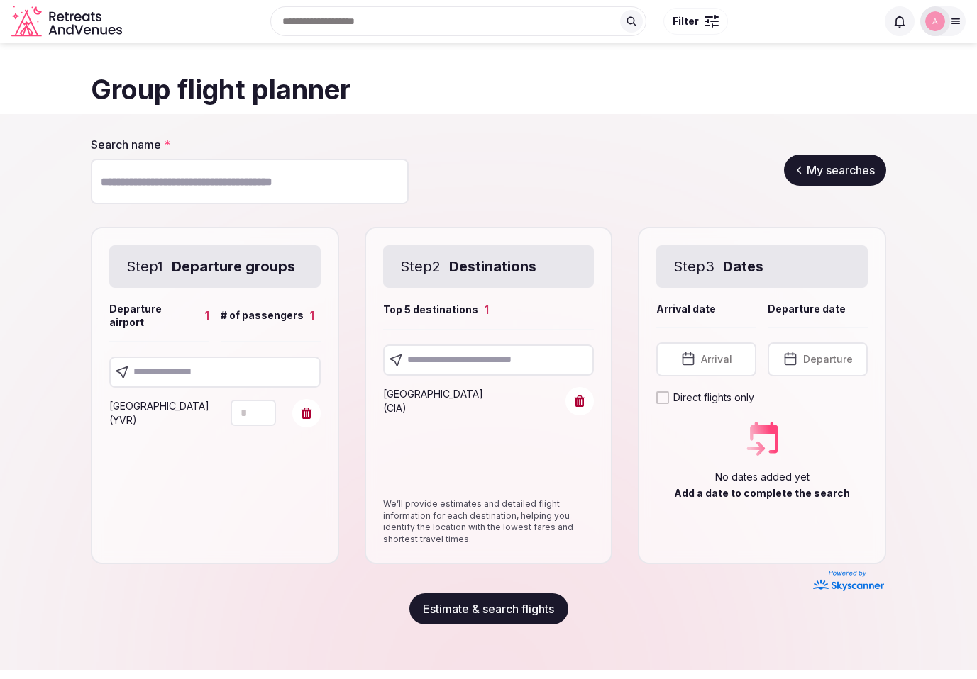
click at [710, 355] on span "Arrival" at bounding box center [716, 359] width 31 height 14
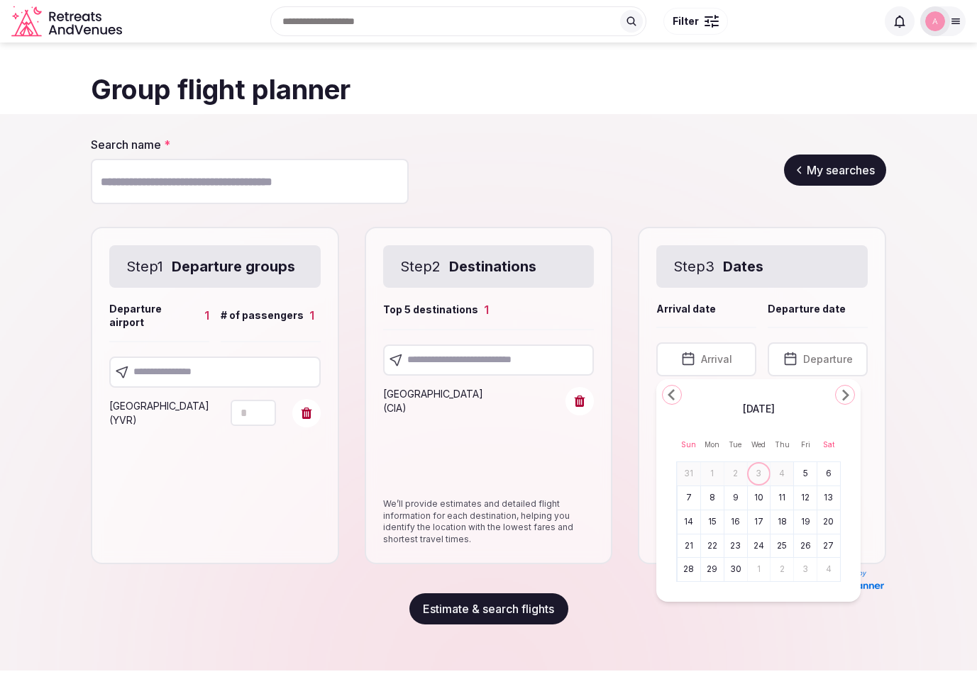
click at [737, 543] on button "23" at bounding box center [736, 546] width 20 height 21
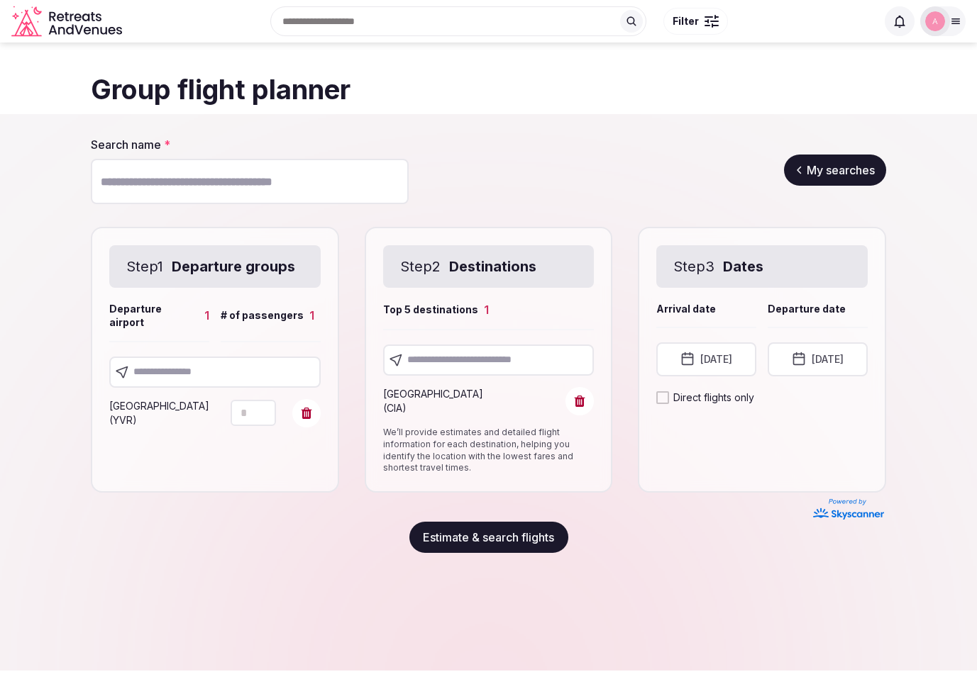
click at [824, 362] on button "[DATE]" at bounding box center [817, 360] width 100 height 34
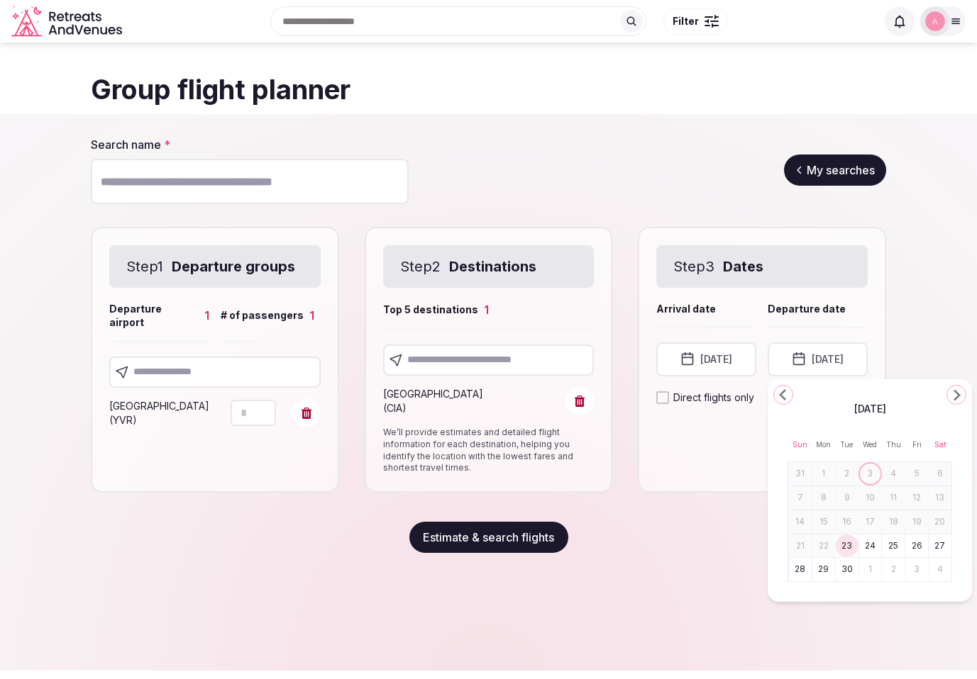
click at [850, 571] on button "30" at bounding box center [847, 570] width 20 height 21
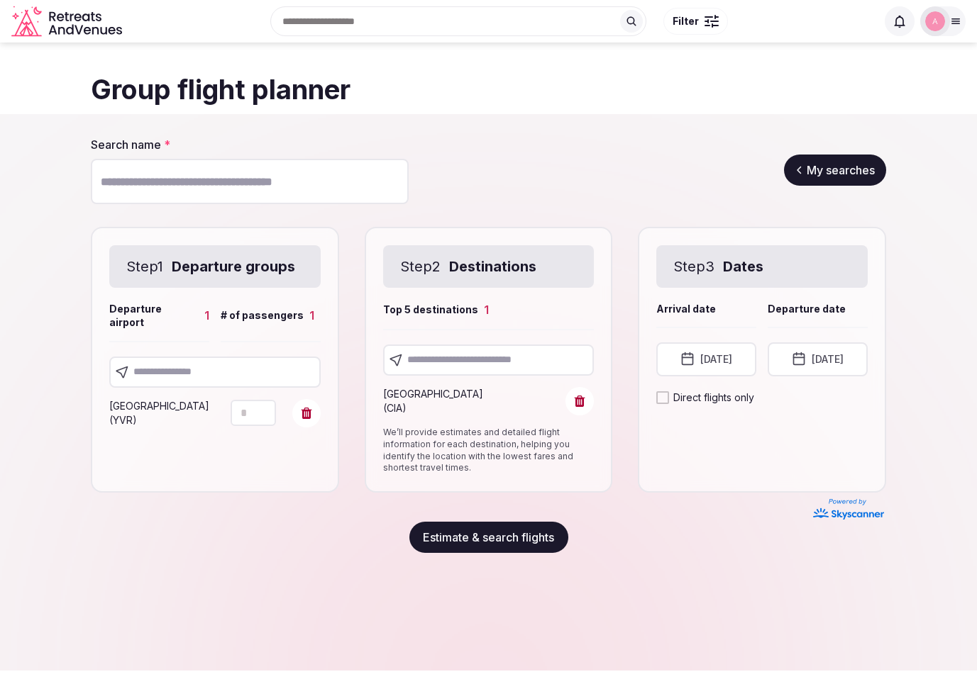
click at [509, 526] on button "Estimate & search flights" at bounding box center [488, 537] width 159 height 31
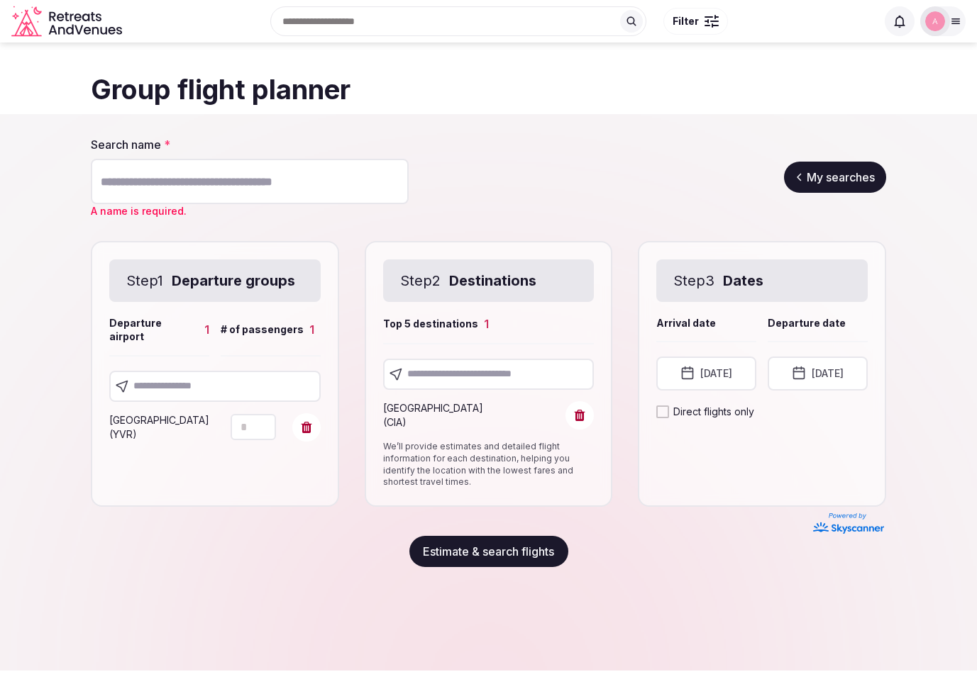
click at [308, 174] on input "Search name *" at bounding box center [250, 181] width 318 height 45
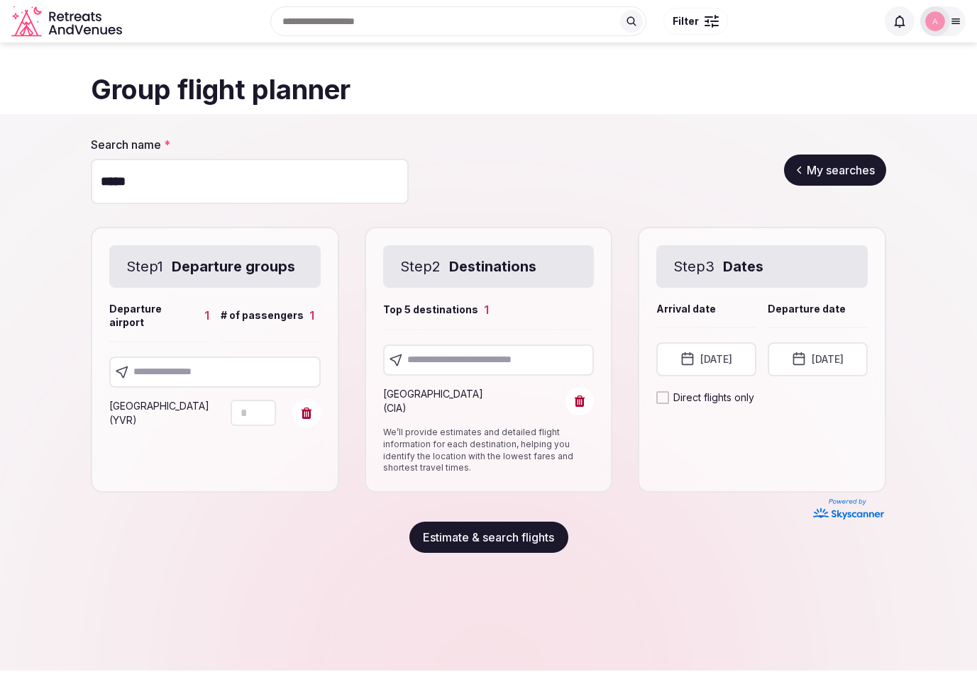
type input "*****"
click at [488, 538] on button "Estimate & search flights" at bounding box center [488, 537] width 159 height 31
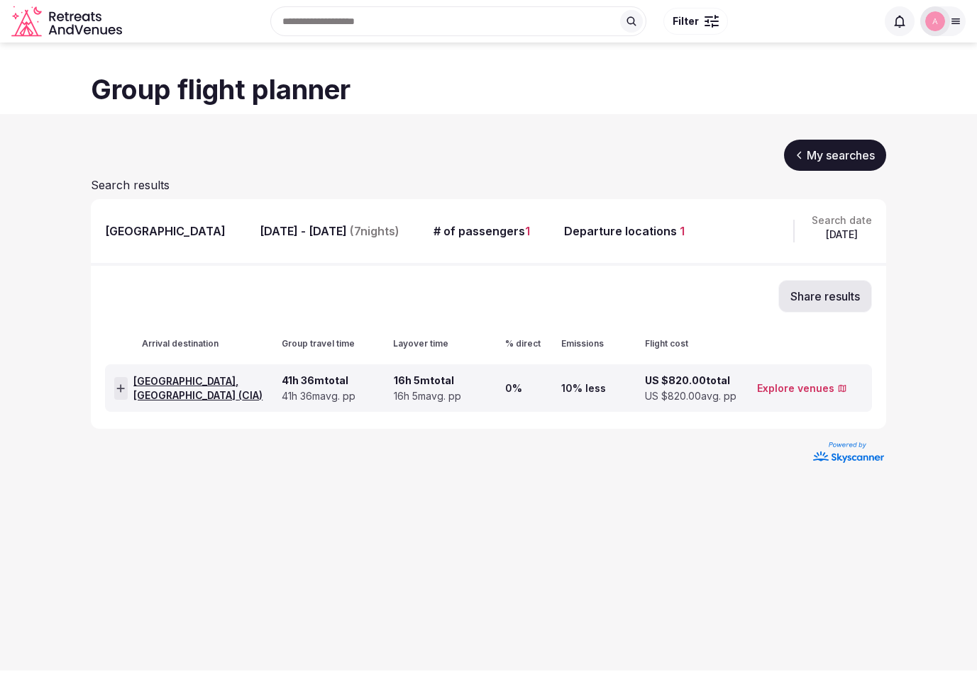
click at [119, 393] on div at bounding box center [120, 388] width 13 height 23
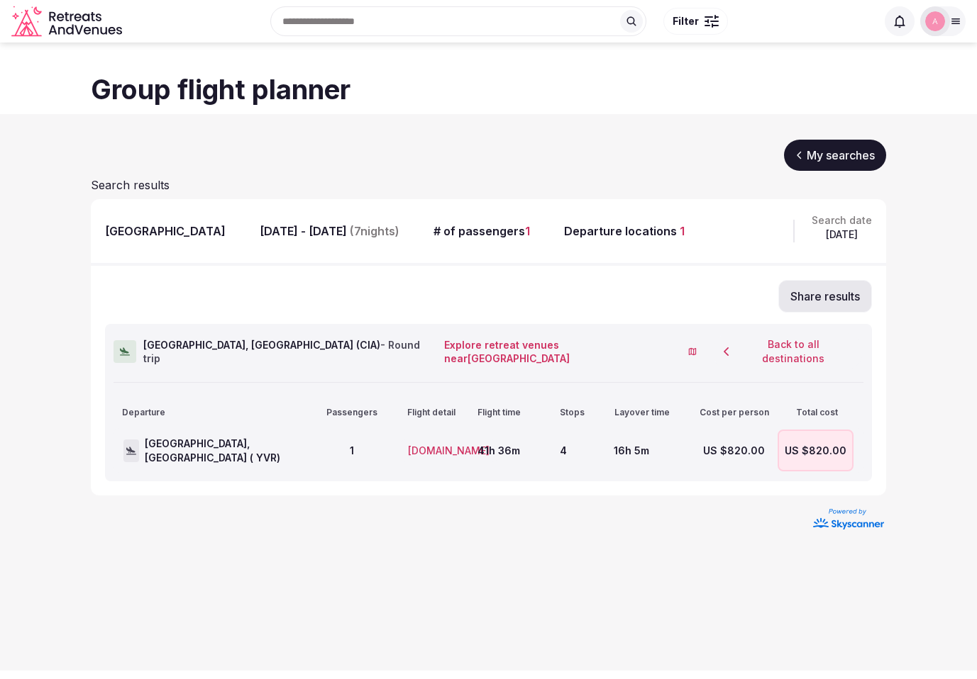
click at [843, 152] on link "My searches" at bounding box center [835, 155] width 102 height 31
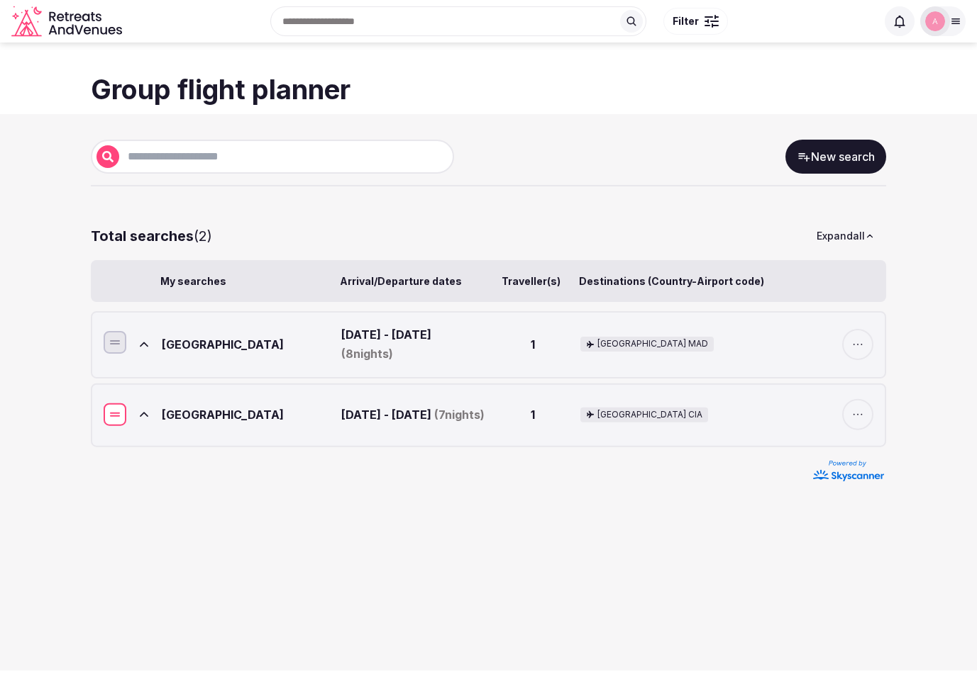
drag, startPoint x: 118, startPoint y: 345, endPoint x: 98, endPoint y: 417, distance: 75.0
click at [121, 484] on div at bounding box center [488, 471] width 795 height 25
